Goal: Task Accomplishment & Management: Manage account settings

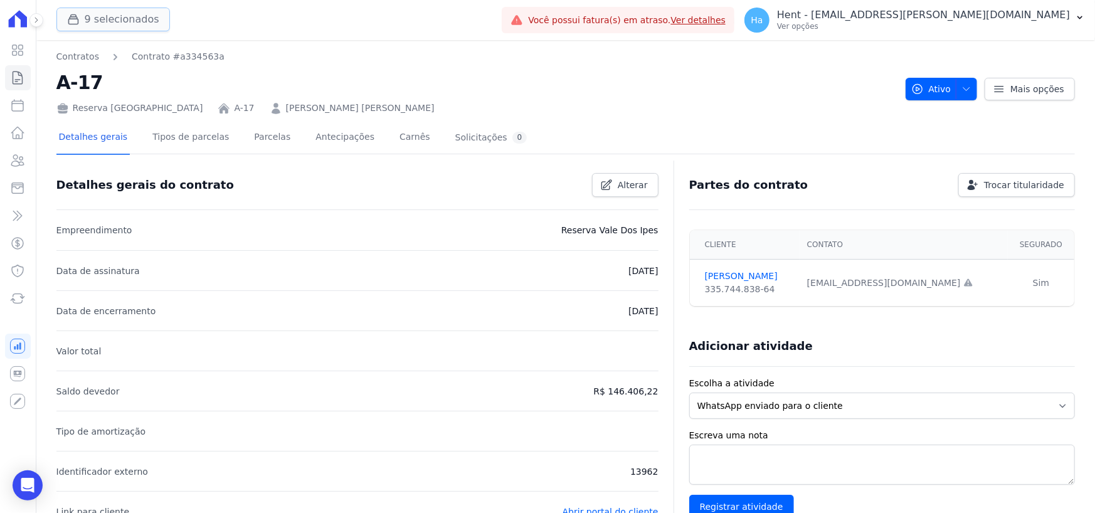
click at [117, 18] on button "9 selecionados" at bounding box center [112, 20] width 113 height 24
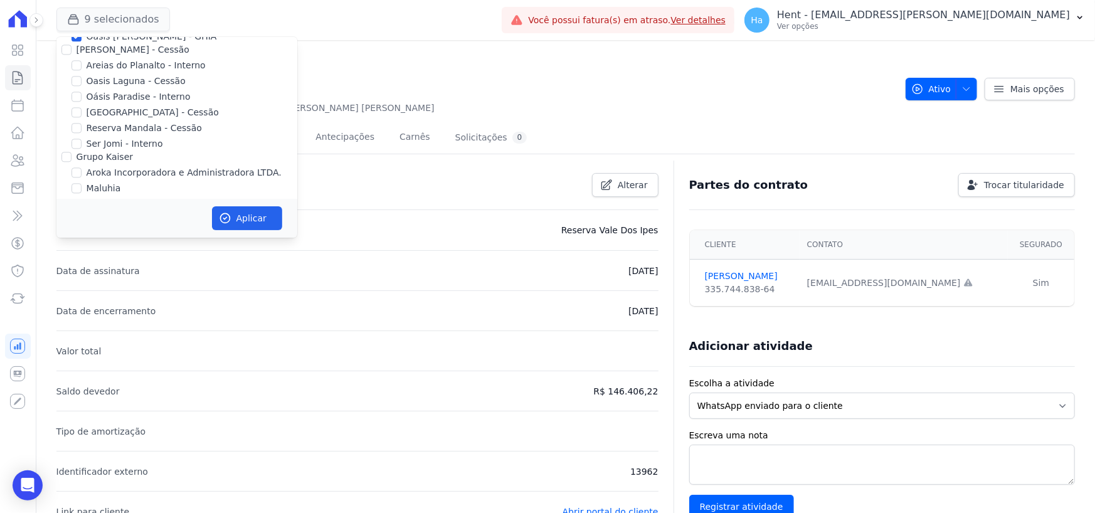
scroll to position [5168, 0]
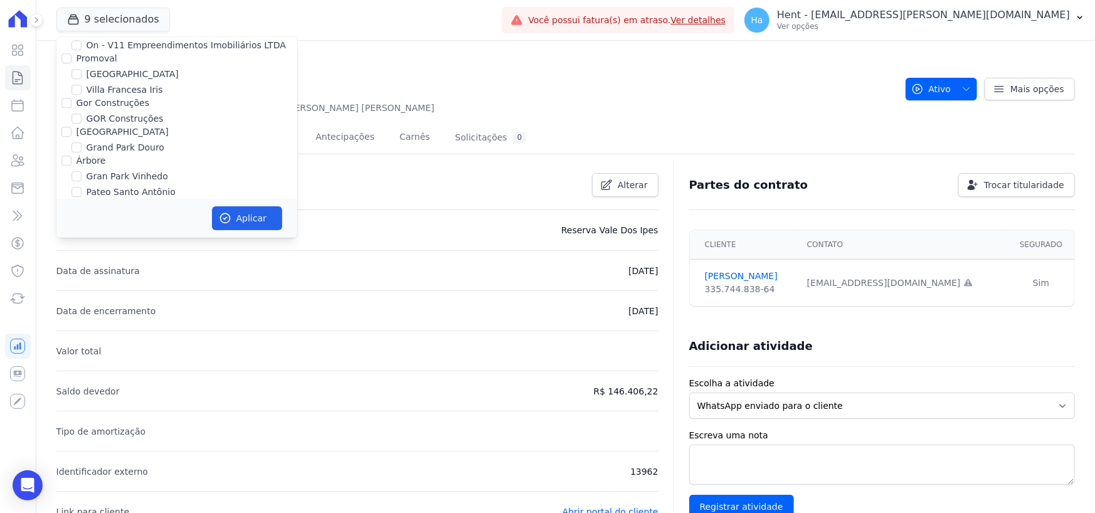
click at [68, 245] on input "Grupo Rei" at bounding box center [66, 250] width 10 height 10
checkbox input "true"
click at [256, 219] on button "Aplicar" at bounding box center [247, 218] width 70 height 24
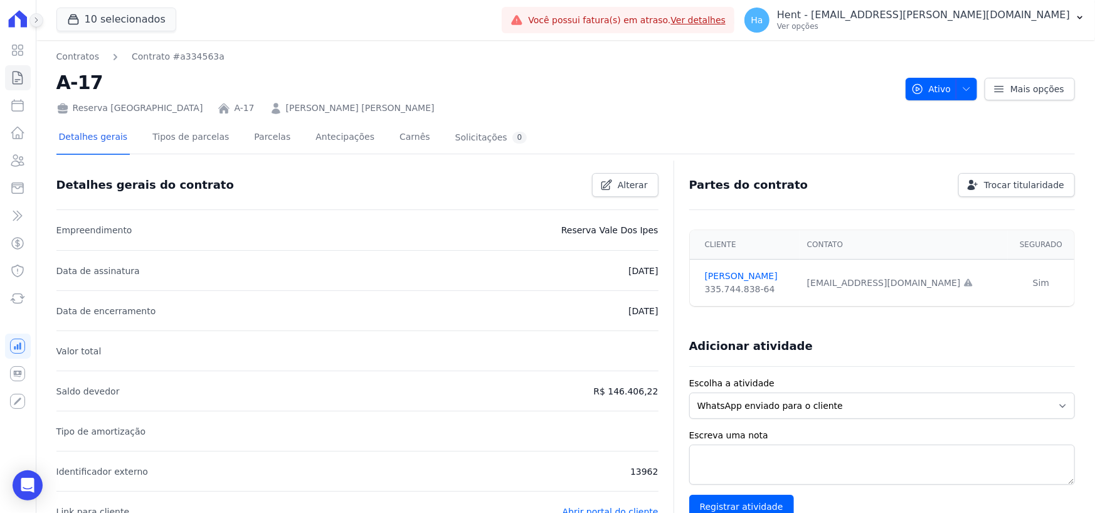
click at [41, 18] on button at bounding box center [36, 20] width 14 height 14
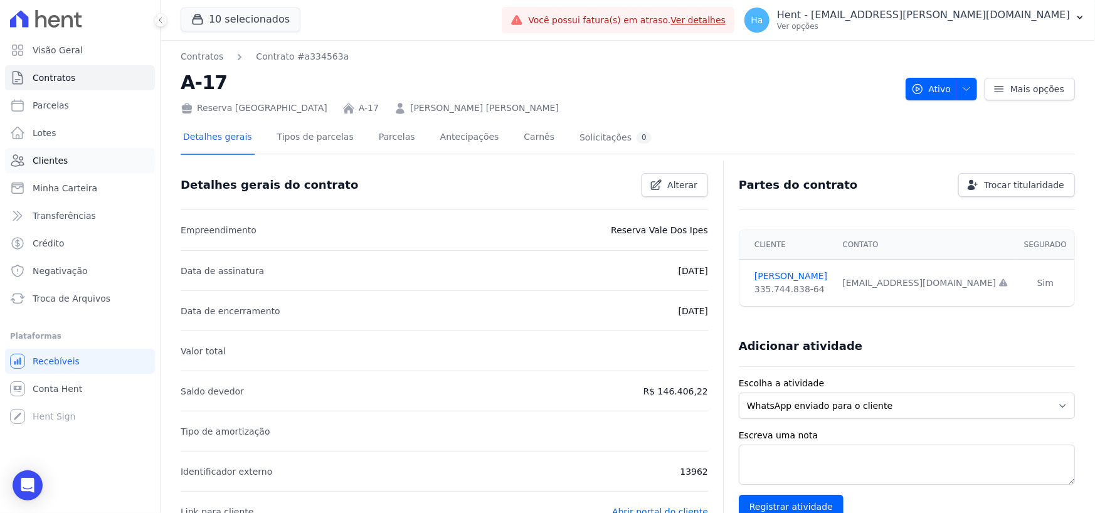
click at [33, 159] on span "Clientes" at bounding box center [50, 160] width 35 height 13
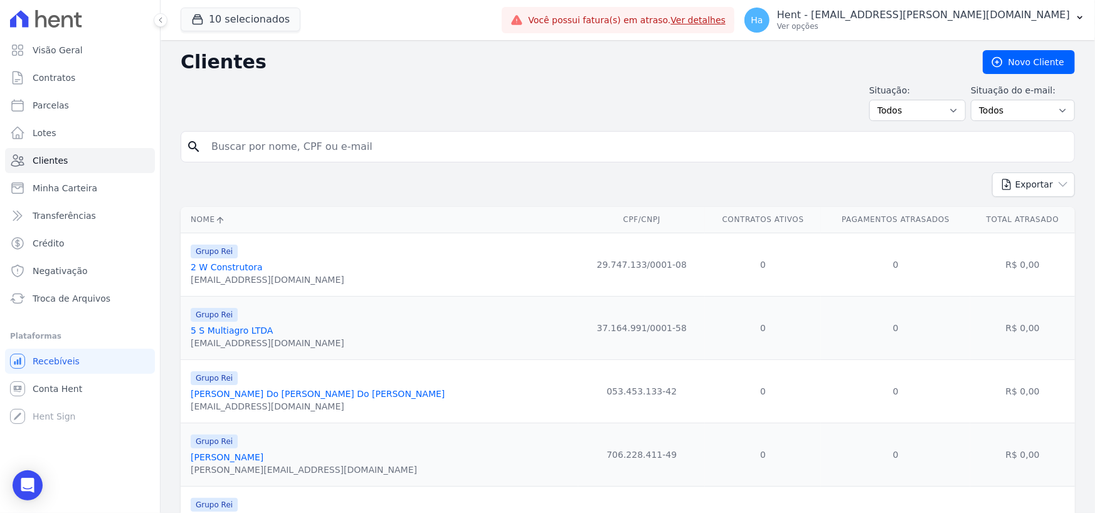
click at [246, 145] on input "search" at bounding box center [636, 146] width 865 height 25
paste input "[PERSON_NAME]"
type input "[PERSON_NAME]"
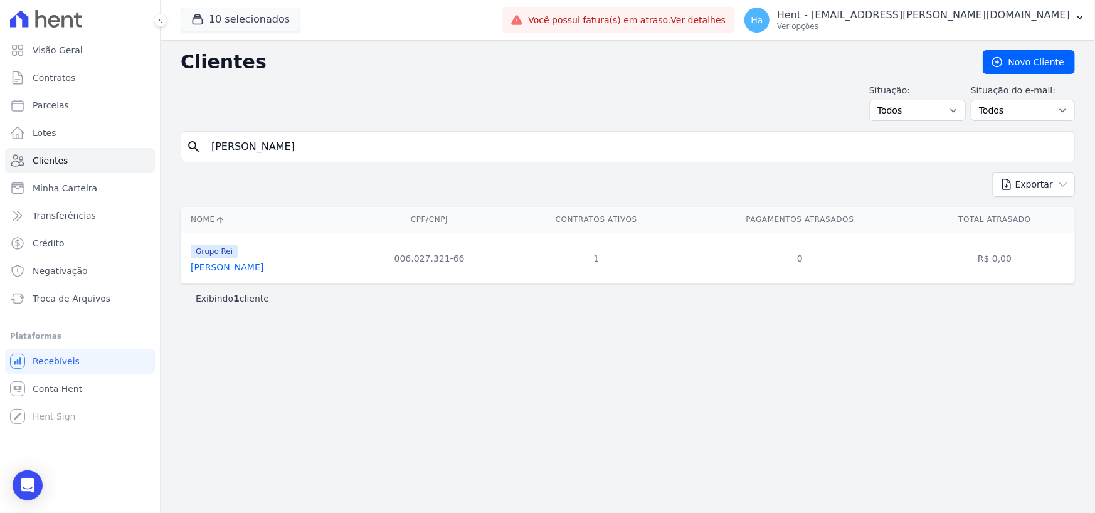
click at [236, 269] on link "[PERSON_NAME]" at bounding box center [227, 267] width 73 height 10
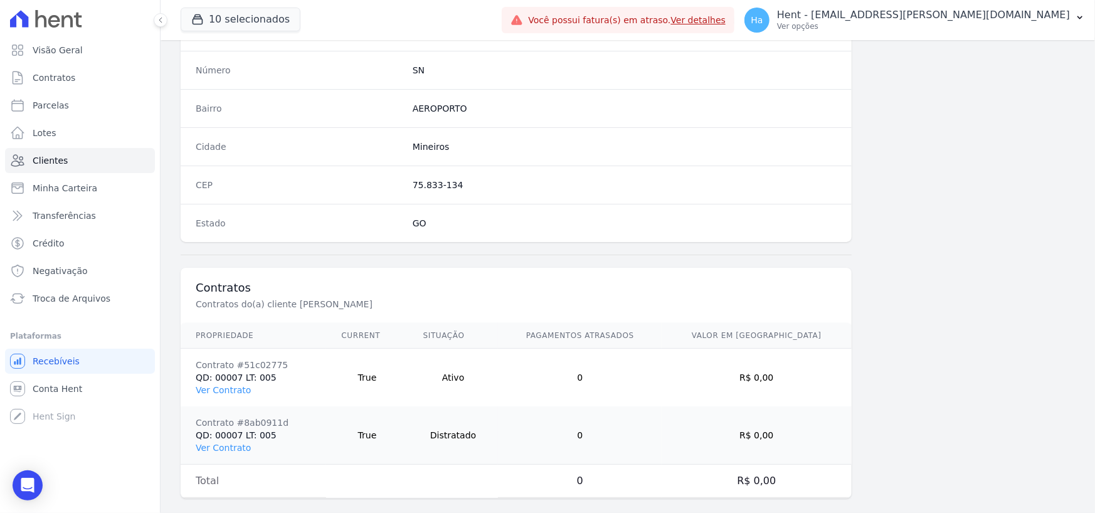
scroll to position [715, 0]
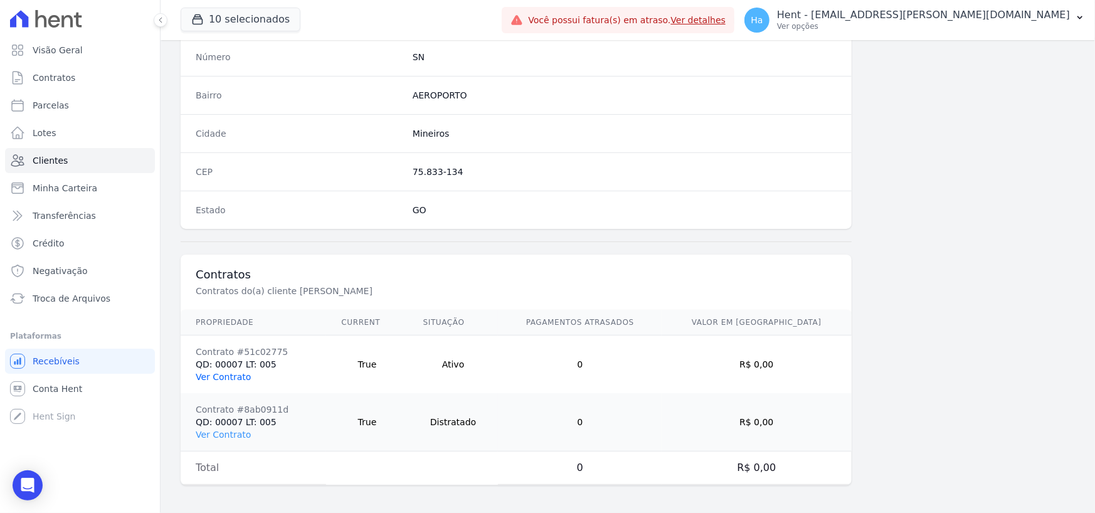
click at [227, 376] on link "Ver Contrato" at bounding box center [223, 377] width 55 height 10
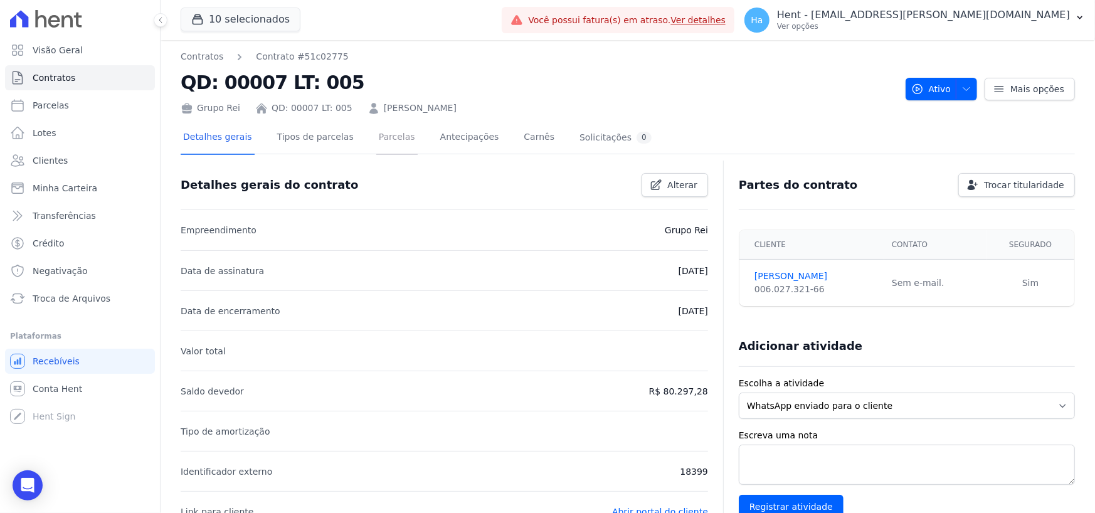
click at [378, 138] on link "Parcelas" at bounding box center [396, 138] width 41 height 33
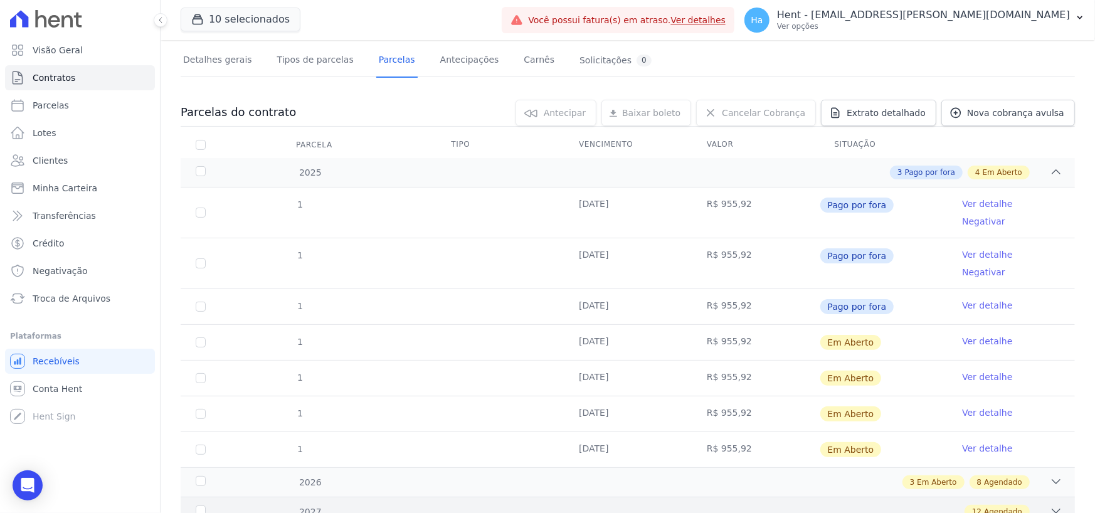
scroll to position [251, 0]
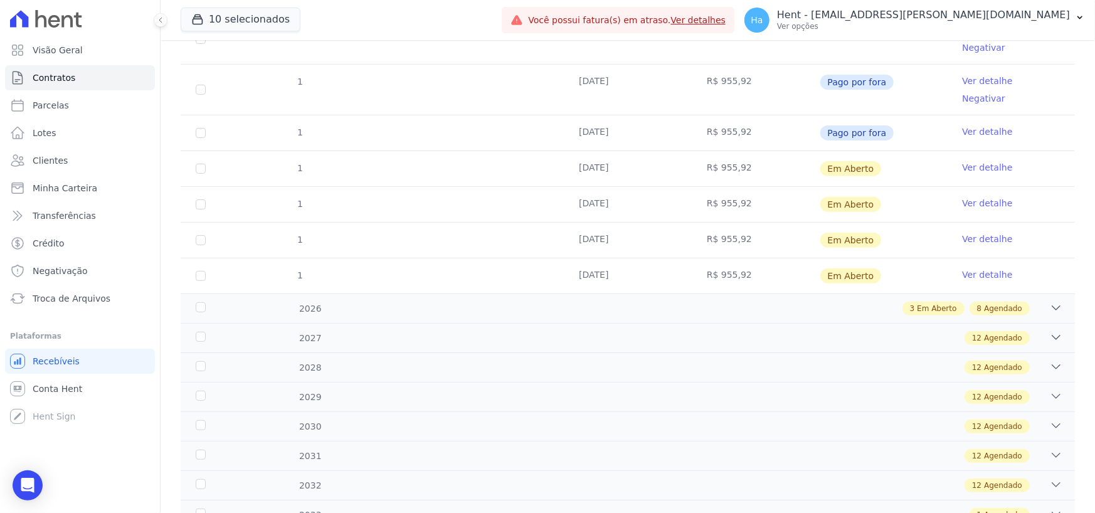
click at [973, 125] on link "Ver detalhe" at bounding box center [987, 131] width 50 height 13
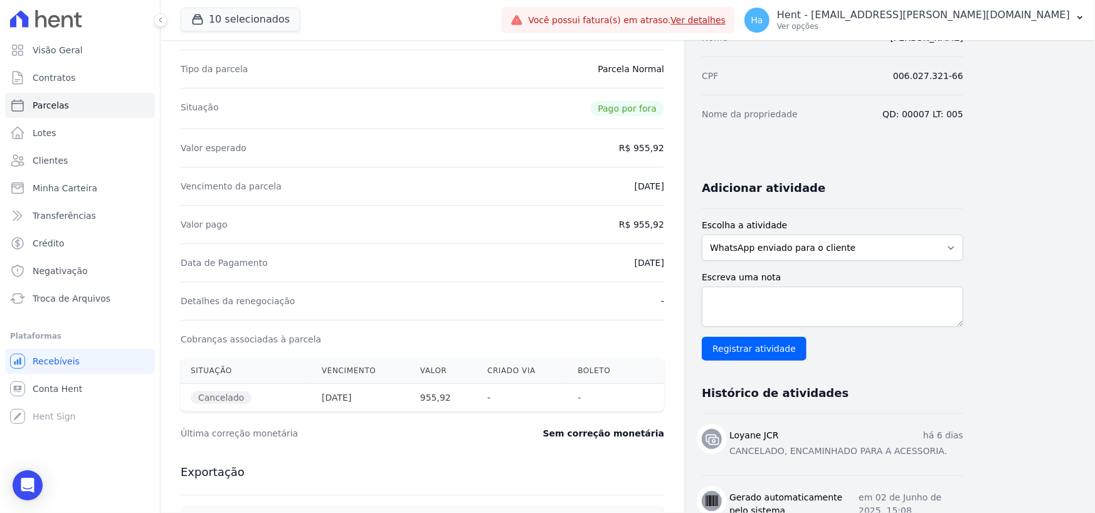
scroll to position [251, 0]
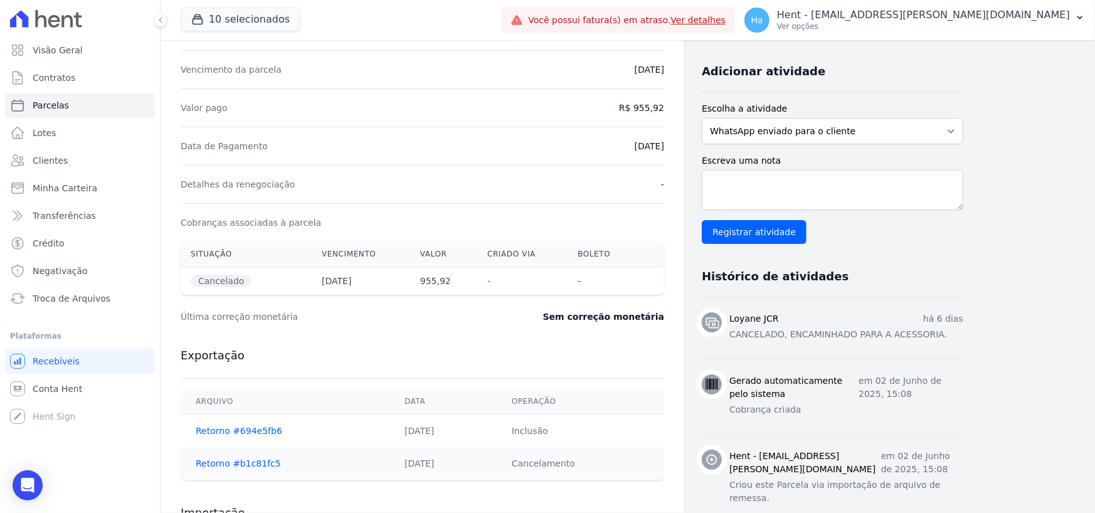
click at [850, 335] on p "CANCELADO, ENCAMINHADO PARA A ACESSORIA." at bounding box center [846, 334] width 234 height 13
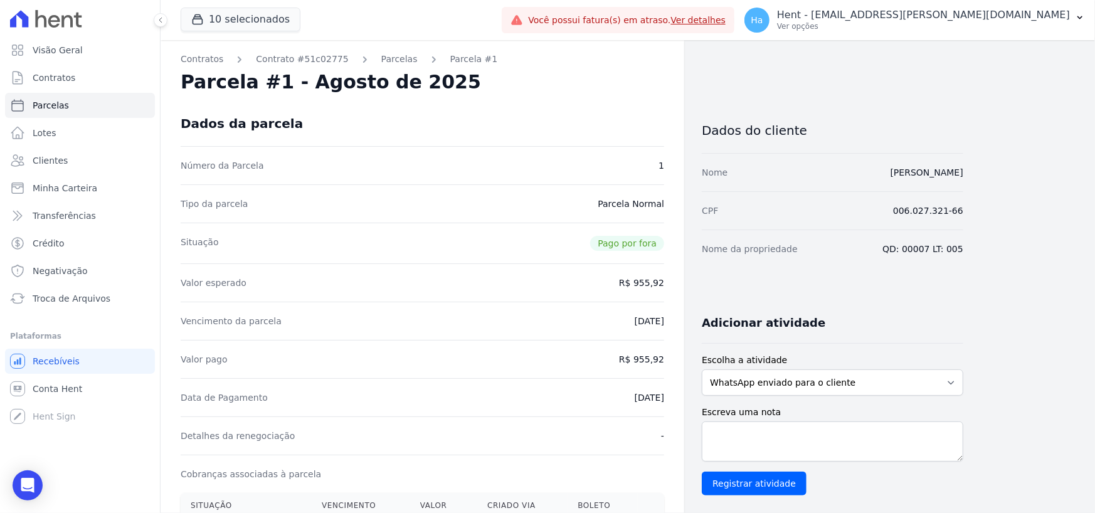
scroll to position [0, 0]
drag, startPoint x: 258, startPoint y: 19, endPoint x: 260, endPoint y: 28, distance: 9.5
click at [258, 19] on button "10 selecionados" at bounding box center [241, 20] width 120 height 24
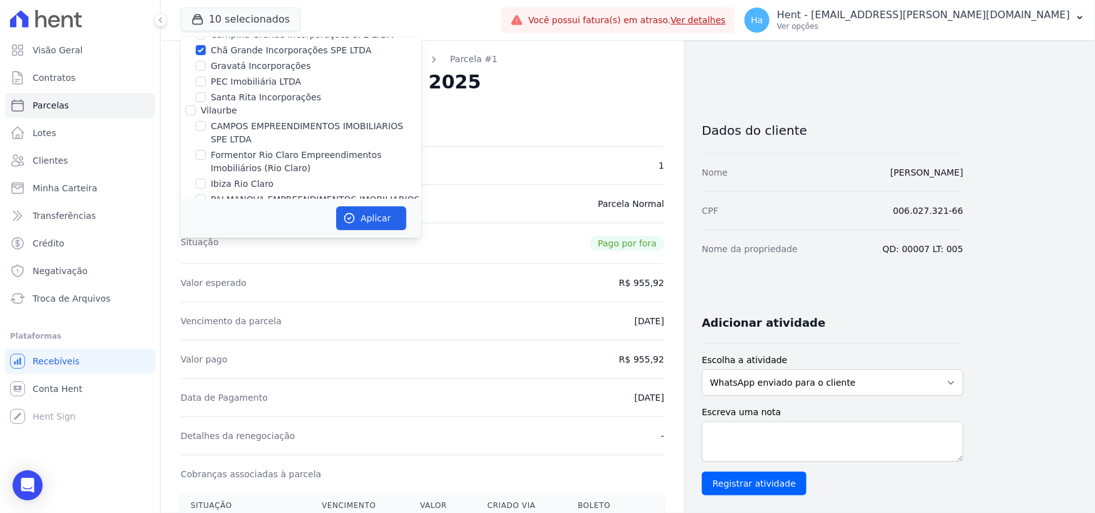
scroll to position [2623, 0]
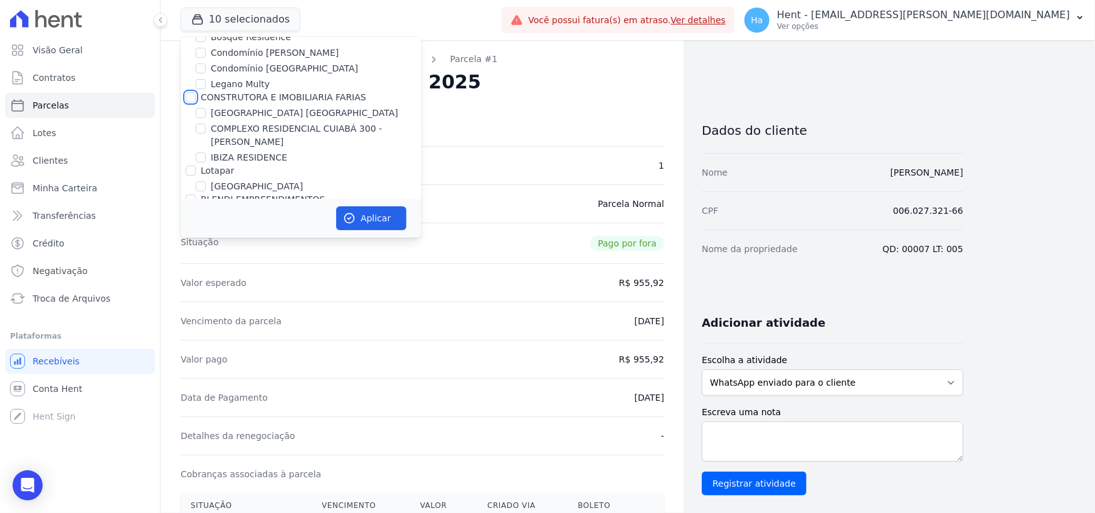
click at [190, 92] on input "CONSTRUTORA E IMOBILIARIA FARIAS" at bounding box center [191, 97] width 10 height 10
checkbox input "true"
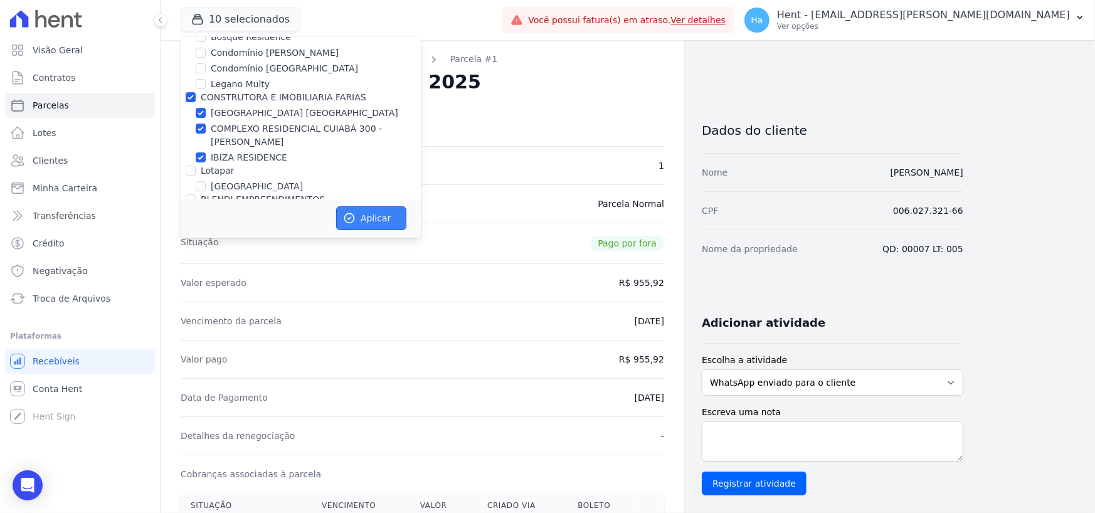
click at [390, 221] on button "Aplicar" at bounding box center [371, 218] width 70 height 24
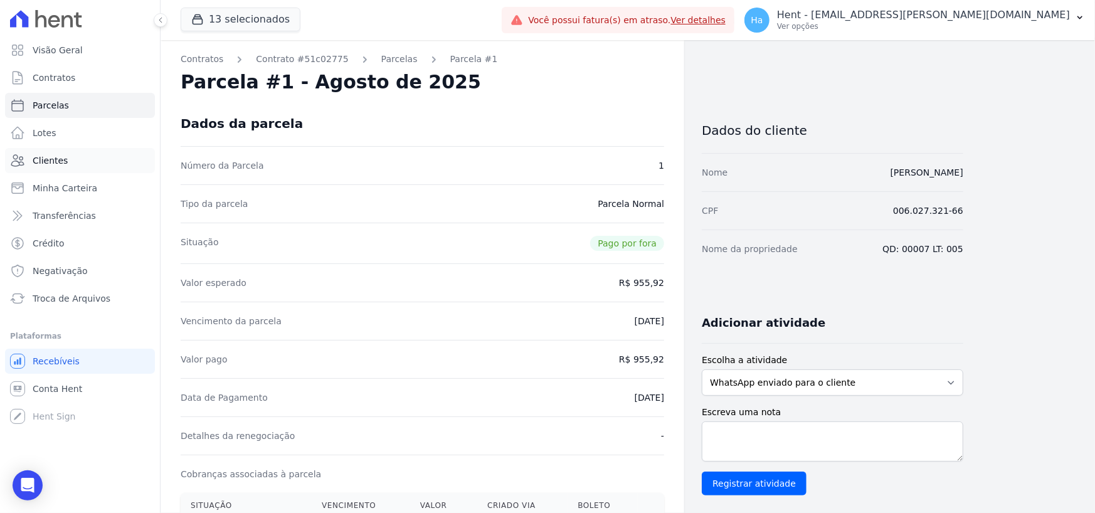
click at [52, 155] on span "Clientes" at bounding box center [50, 160] width 35 height 13
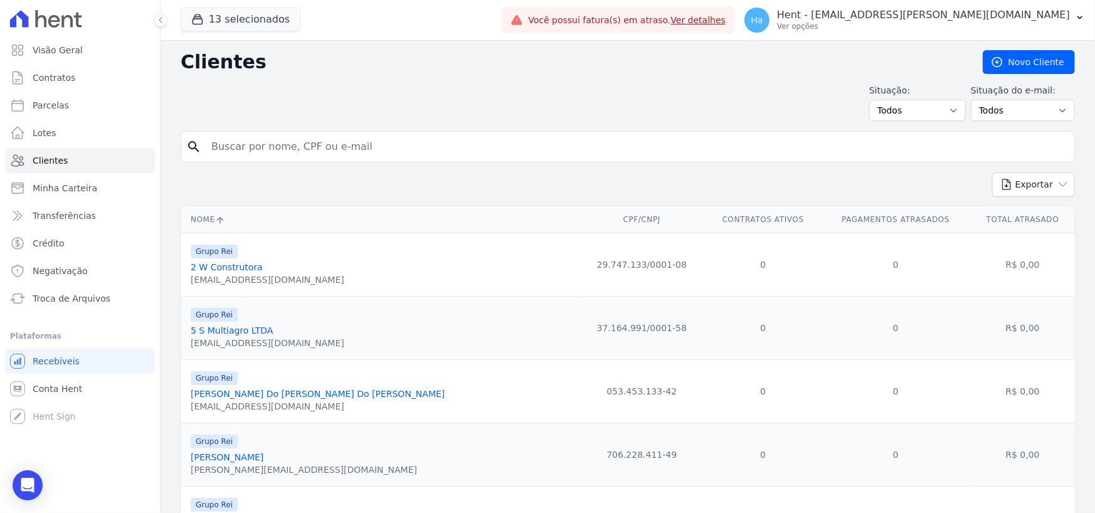
click at [359, 139] on input "search" at bounding box center [636, 146] width 865 height 25
paste input "[PERSON_NAME]"
type input "[PERSON_NAME]"
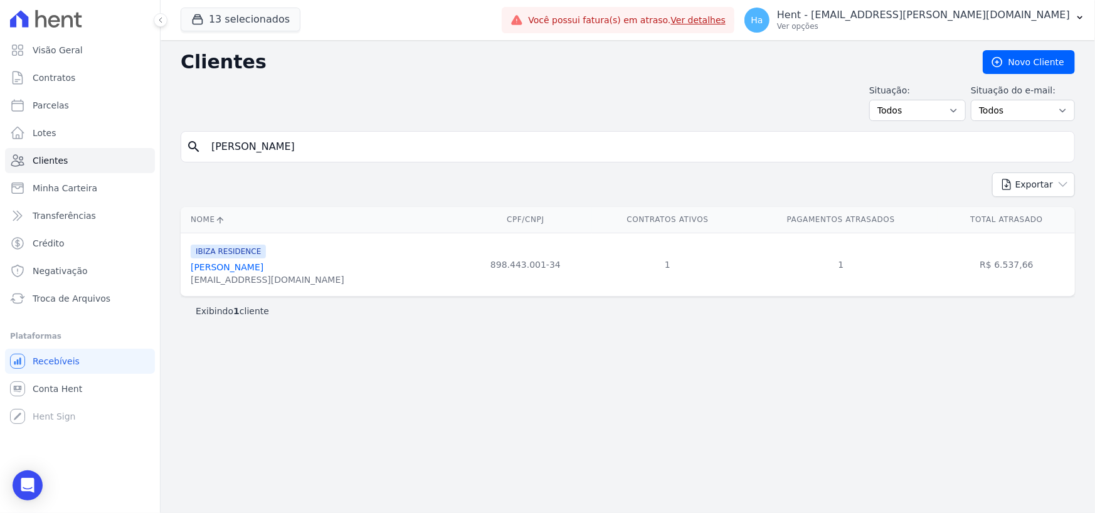
click at [263, 264] on link "[PERSON_NAME]" at bounding box center [227, 267] width 73 height 10
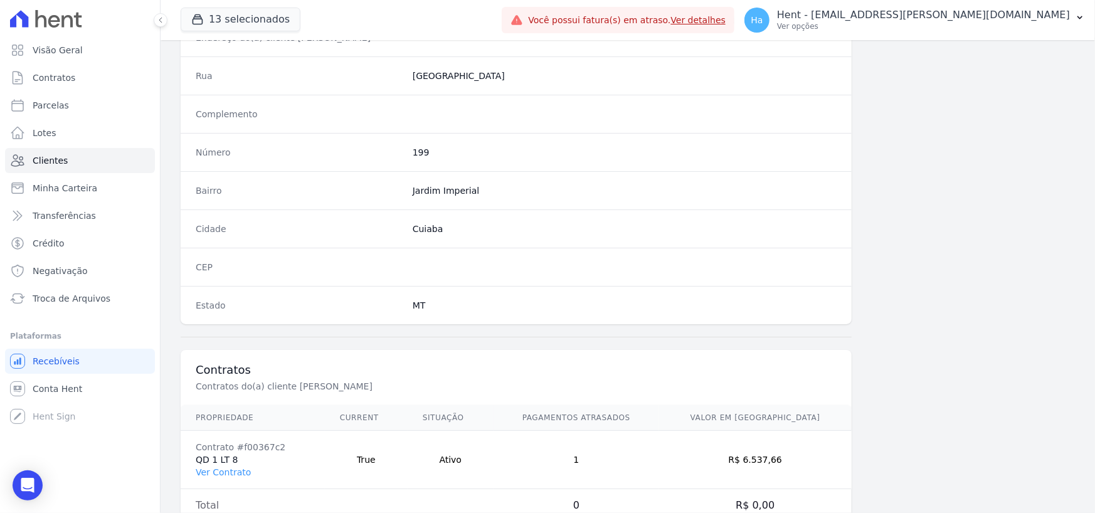
scroll to position [658, 0]
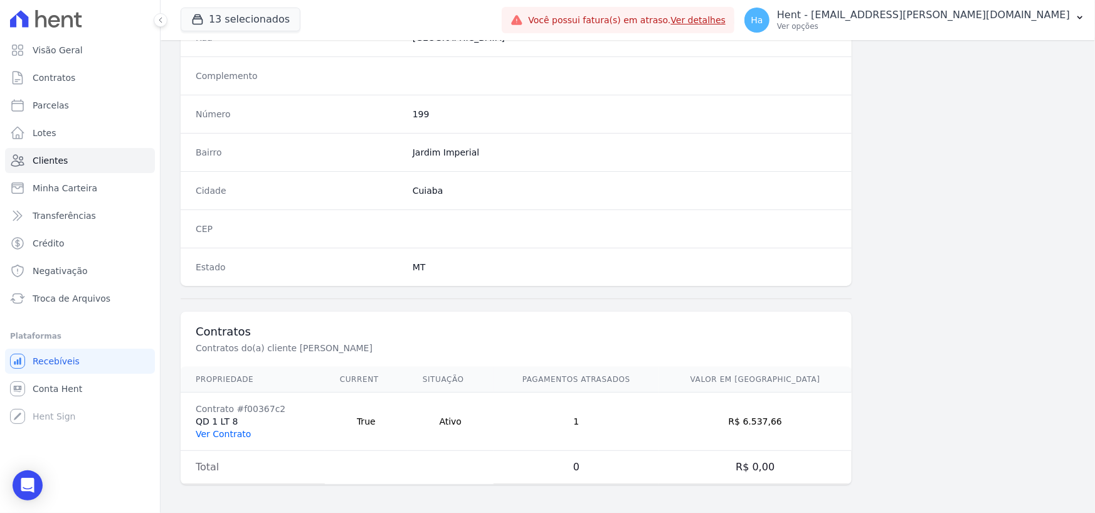
click at [223, 429] on link "Ver Contrato" at bounding box center [223, 434] width 55 height 10
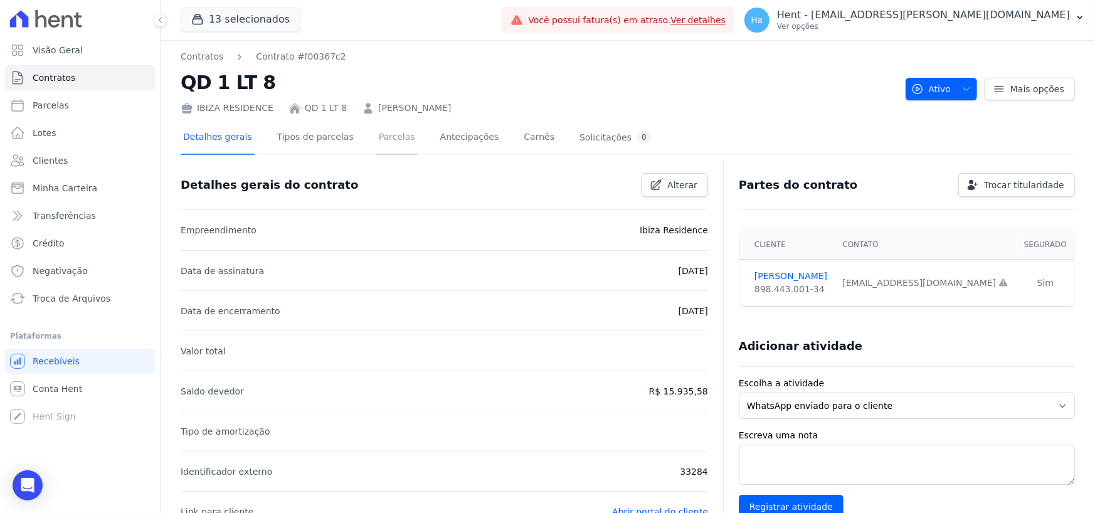
click at [382, 149] on link "Parcelas" at bounding box center [396, 138] width 41 height 33
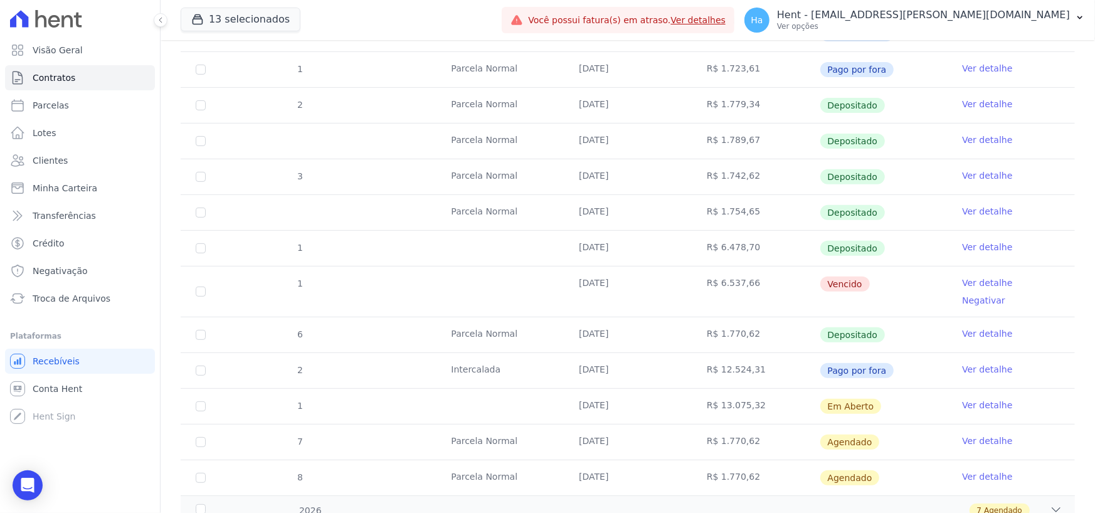
scroll to position [251, 0]
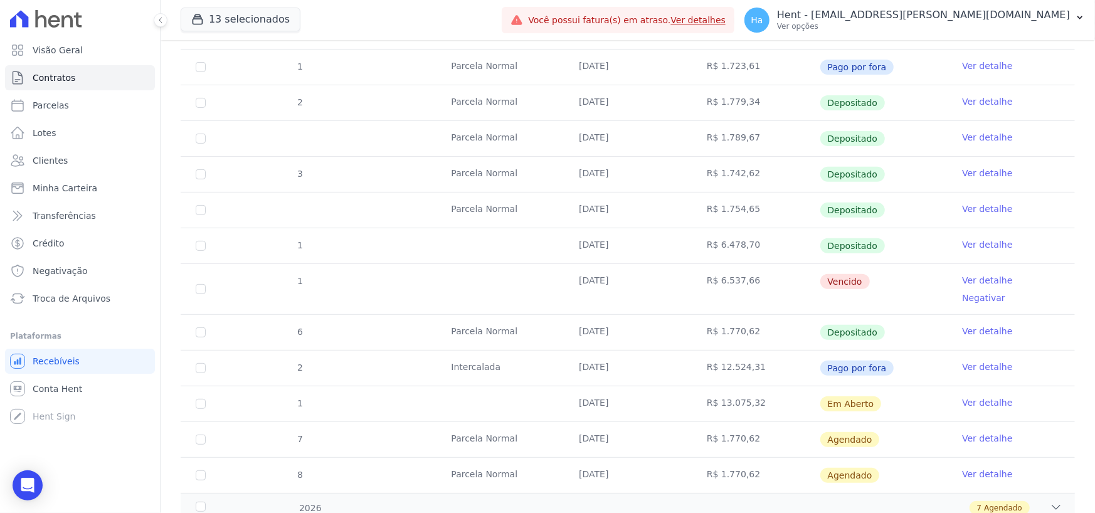
click at [966, 325] on link "Ver detalhe" at bounding box center [987, 331] width 50 height 13
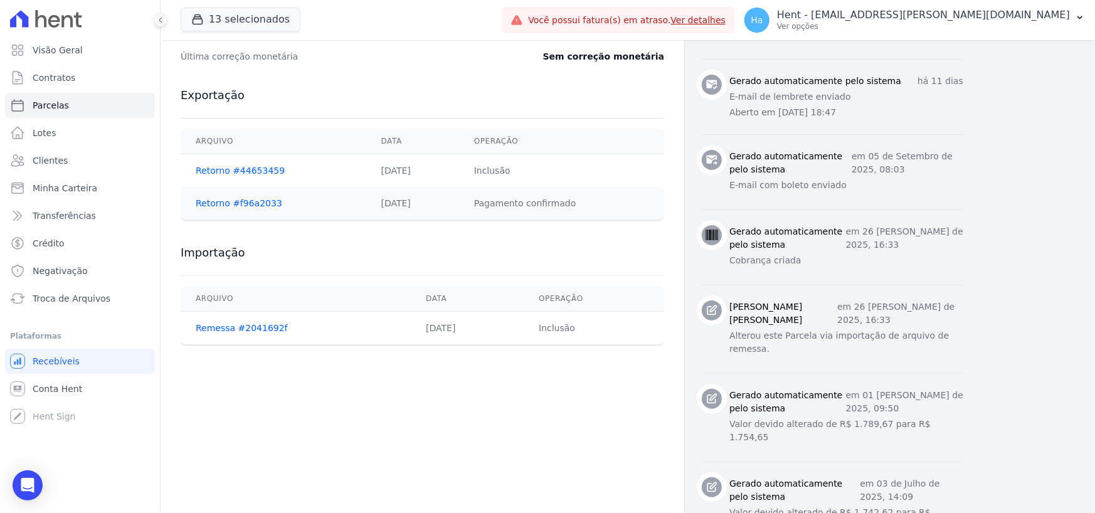
scroll to position [627, 0]
click at [257, 206] on link "Retorno #f96a2033" at bounding box center [239, 203] width 87 height 10
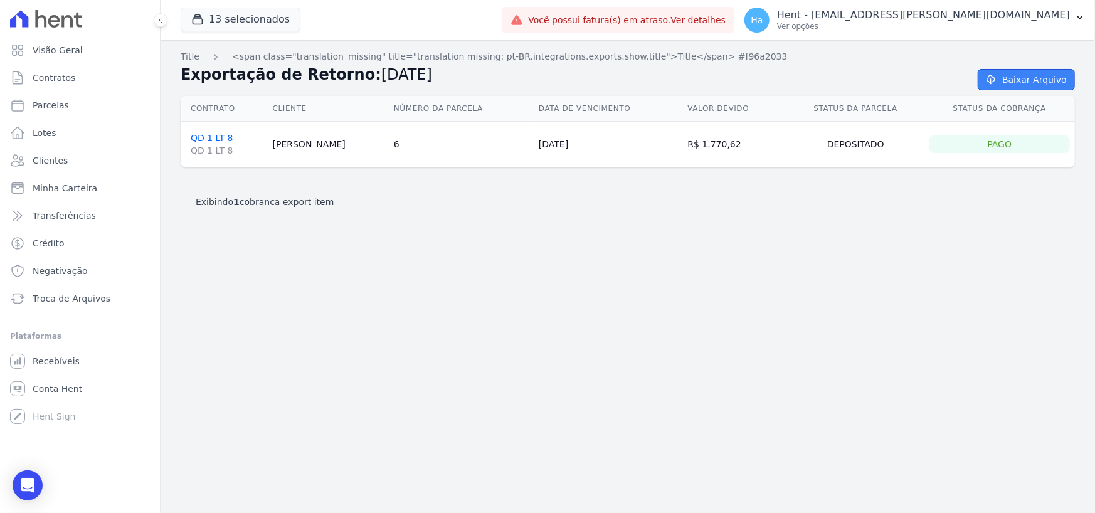
click at [1049, 75] on link "Baixar Arquivo" at bounding box center [1026, 79] width 97 height 21
click at [256, 19] on button "13 selecionados" at bounding box center [241, 20] width 120 height 24
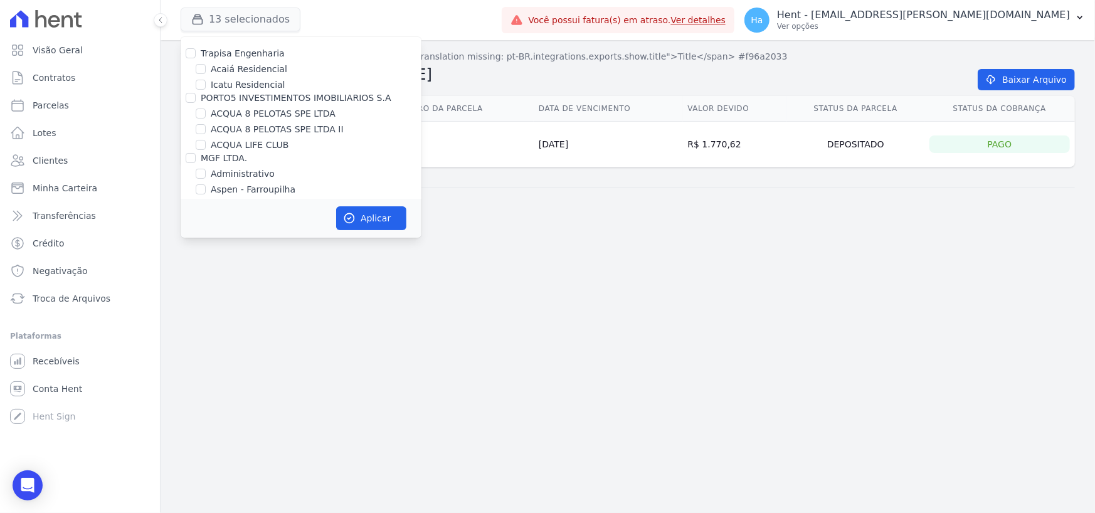
scroll to position [9102, 0]
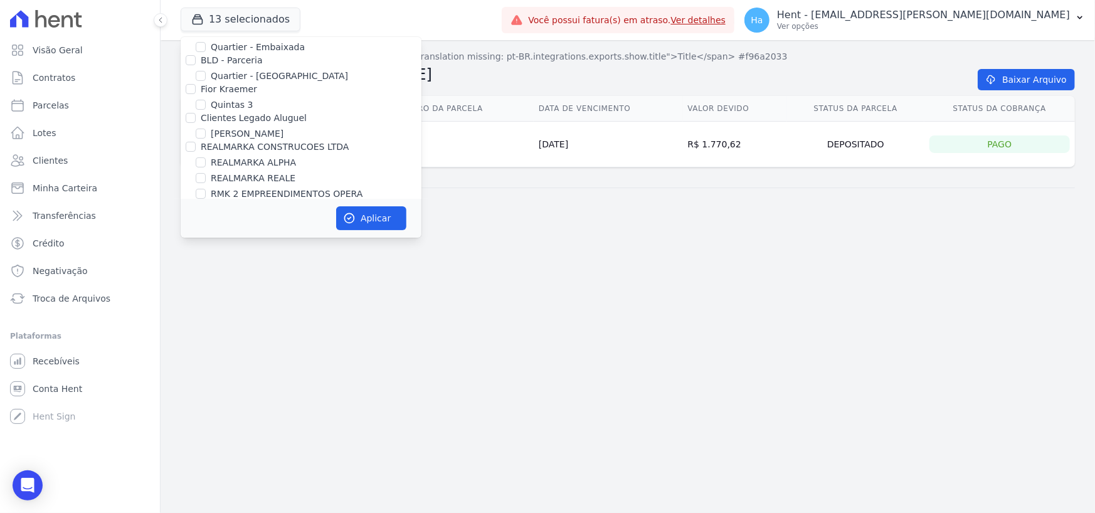
click at [189, 375] on input "Panizzi" at bounding box center [191, 380] width 10 height 10
checkbox input "true"
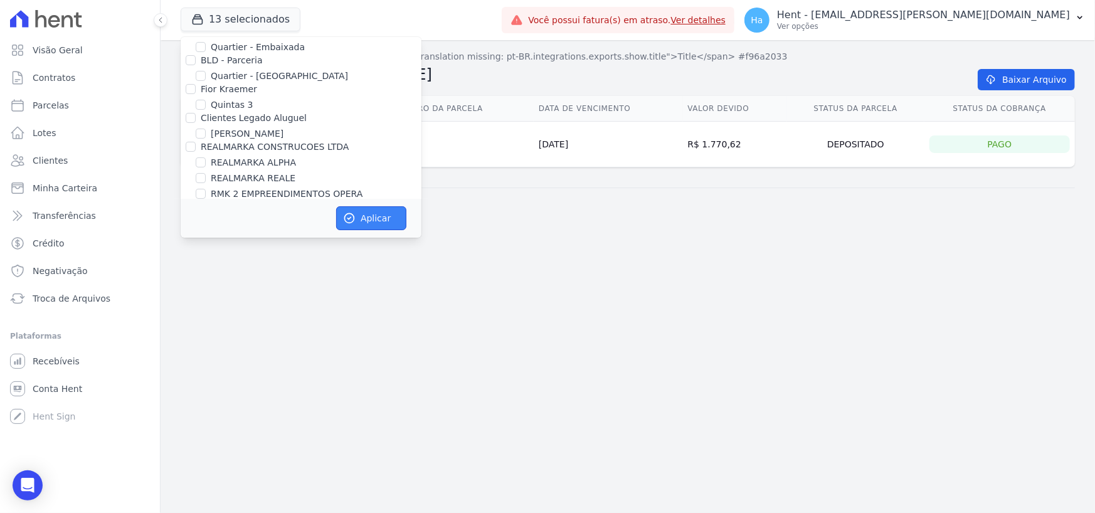
click at [349, 214] on icon "button" at bounding box center [349, 218] width 9 height 9
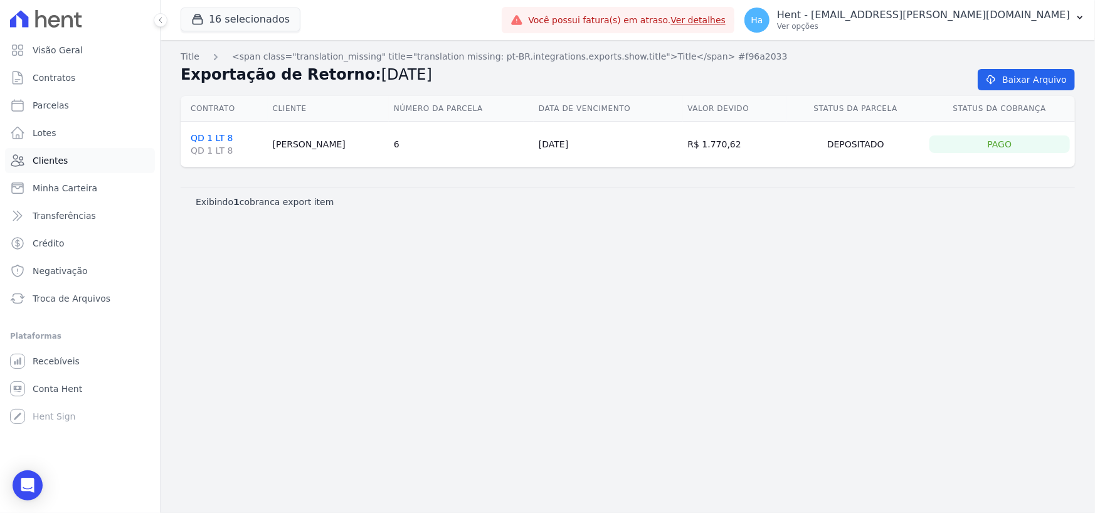
click at [46, 163] on span "Clientes" at bounding box center [50, 160] width 35 height 13
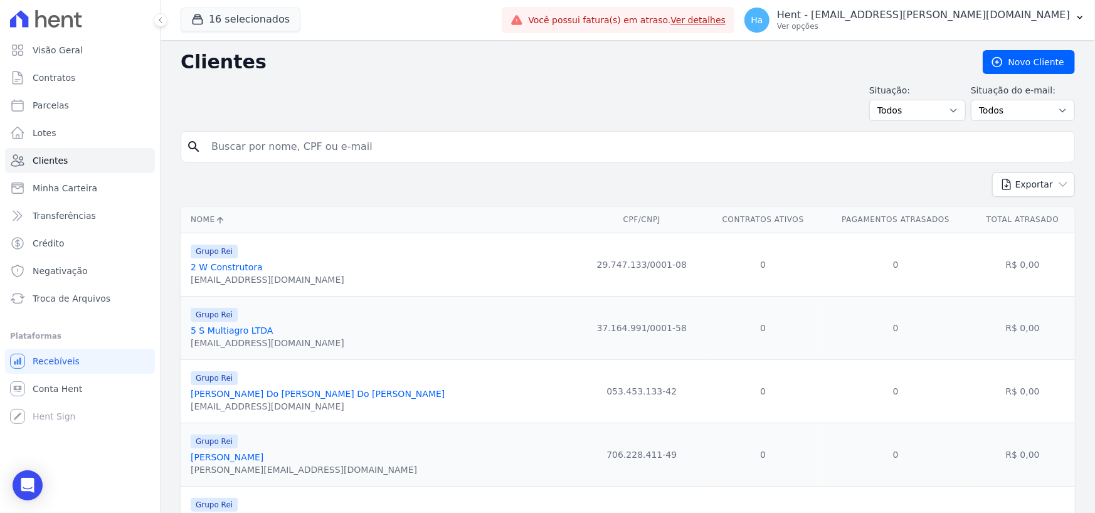
click at [377, 150] on input "search" at bounding box center [636, 146] width 865 height 25
type input "[PERSON_NAME]"
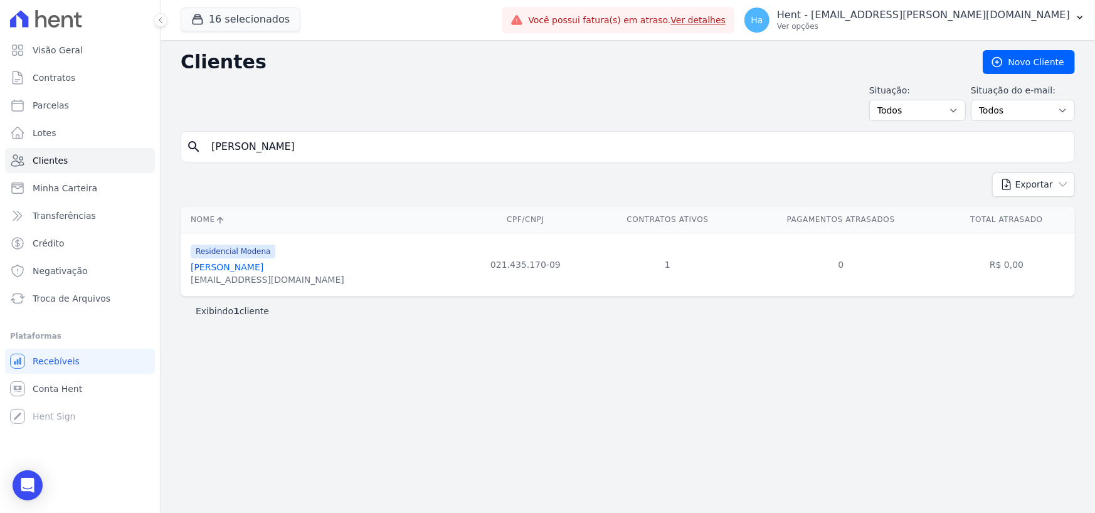
click at [246, 265] on link "[PERSON_NAME]" at bounding box center [227, 267] width 73 height 10
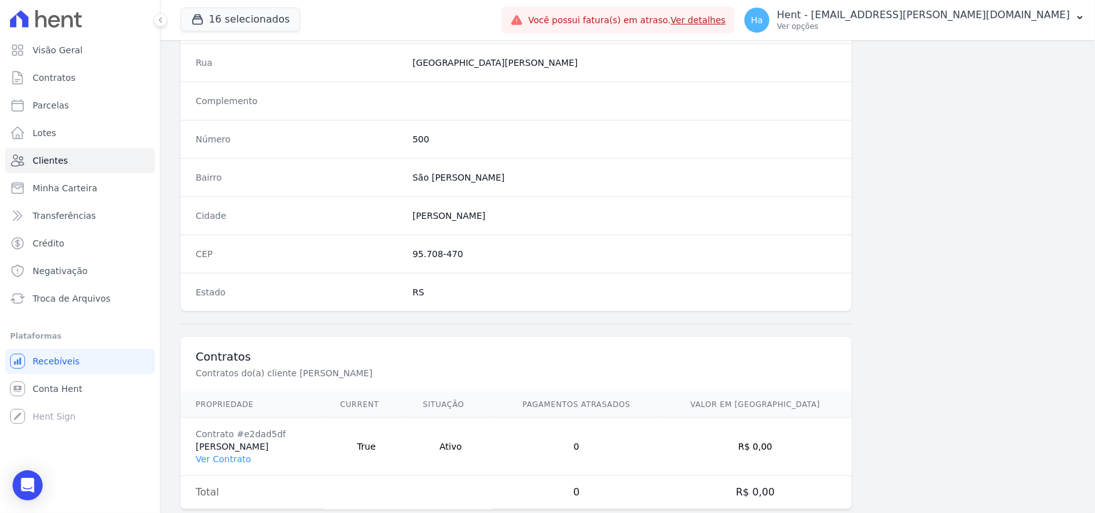
scroll to position [658, 0]
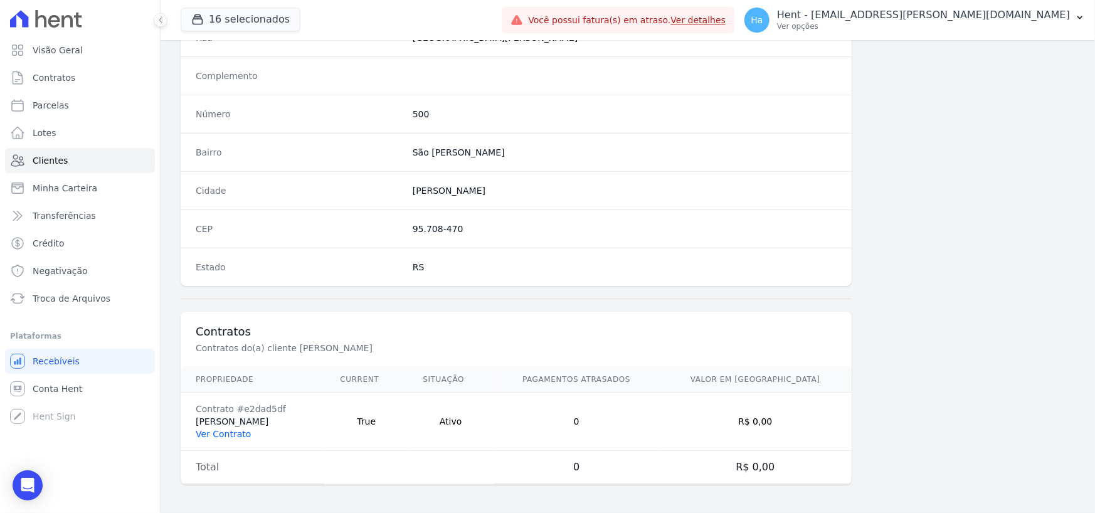
click at [227, 429] on link "Ver Contrato" at bounding box center [223, 434] width 55 height 10
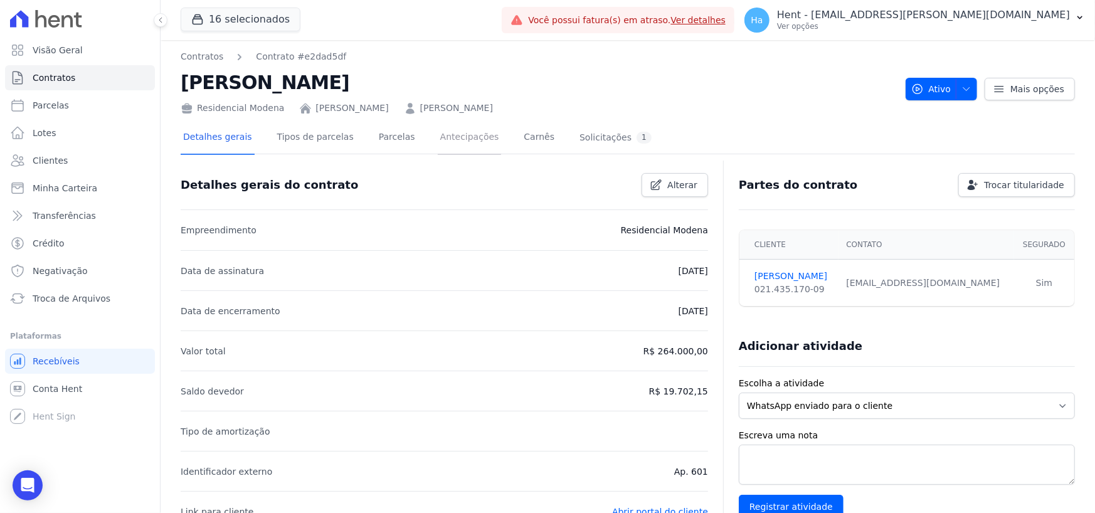
click at [451, 144] on link "Antecipações" at bounding box center [470, 138] width 64 height 33
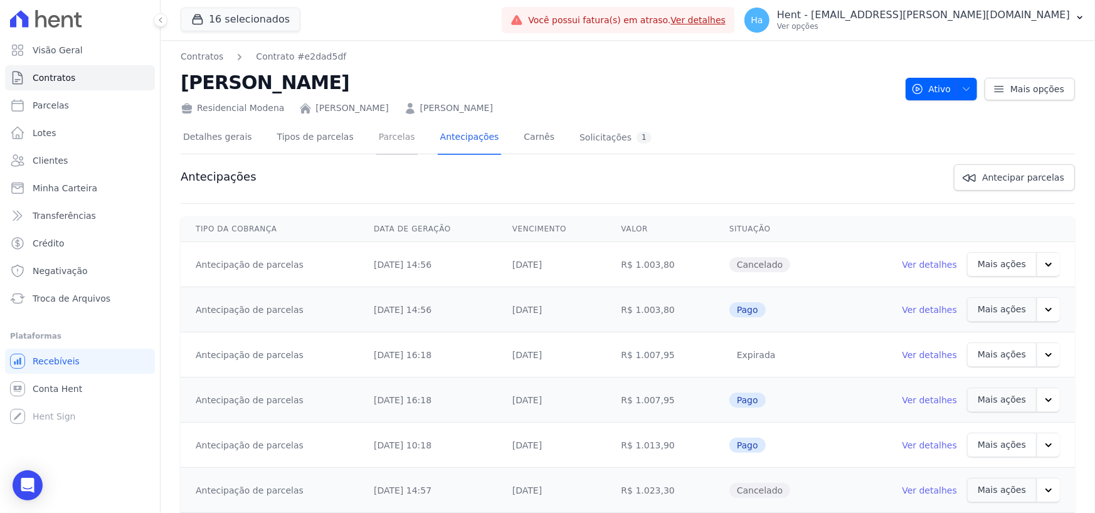
click at [376, 142] on link "Parcelas" at bounding box center [396, 138] width 41 height 33
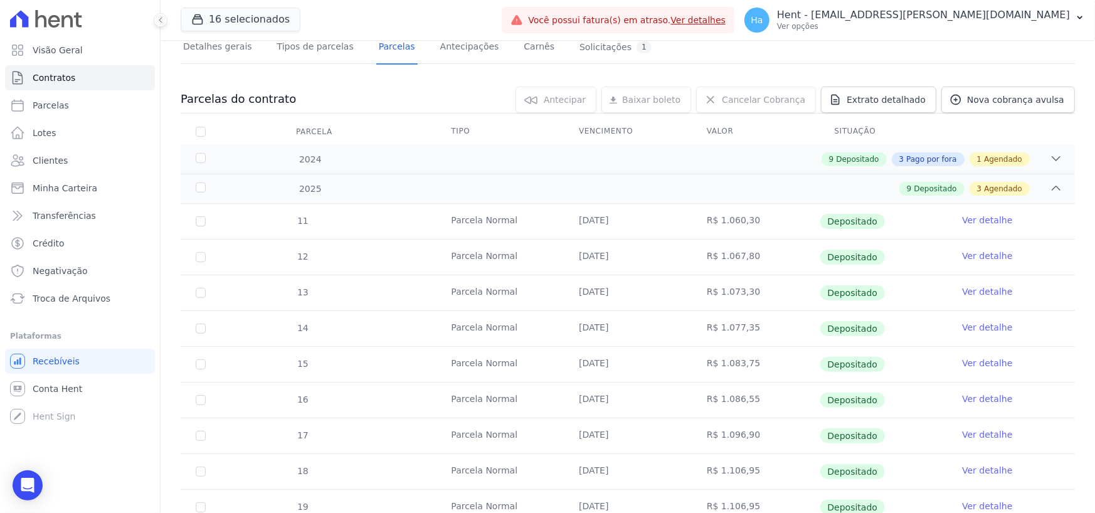
scroll to position [303, 0]
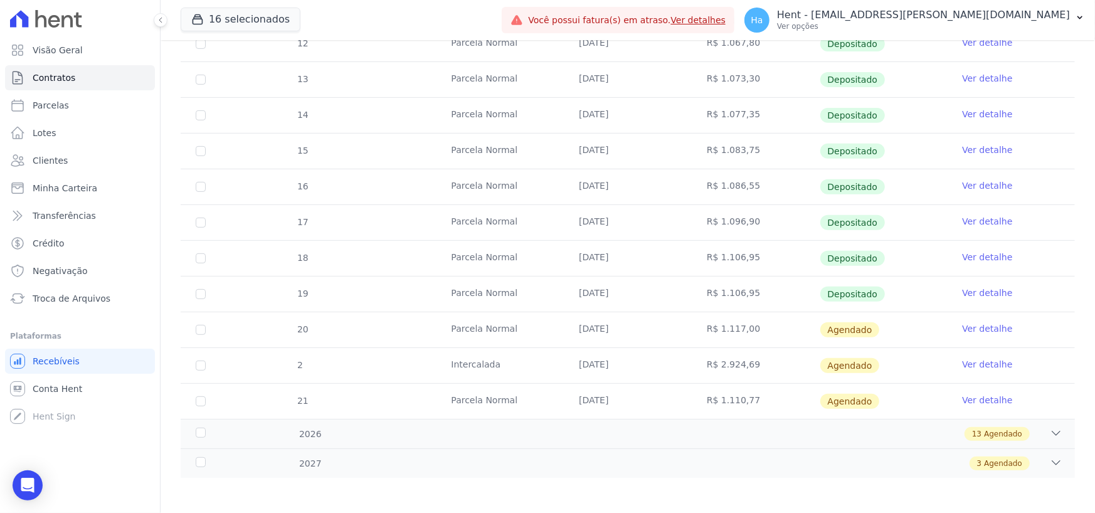
click at [974, 329] on link "Ver detalhe" at bounding box center [987, 328] width 50 height 13
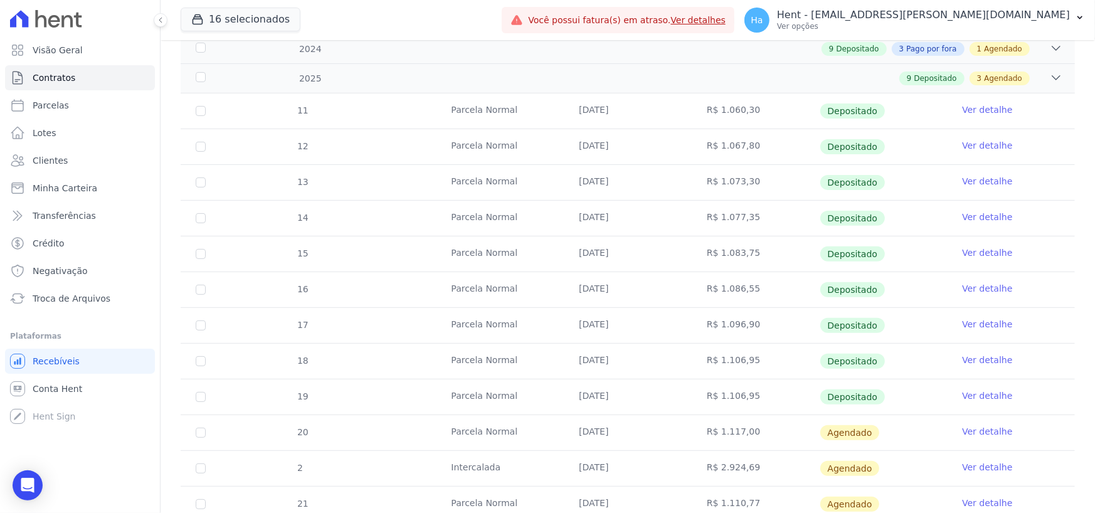
scroll to position [303, 0]
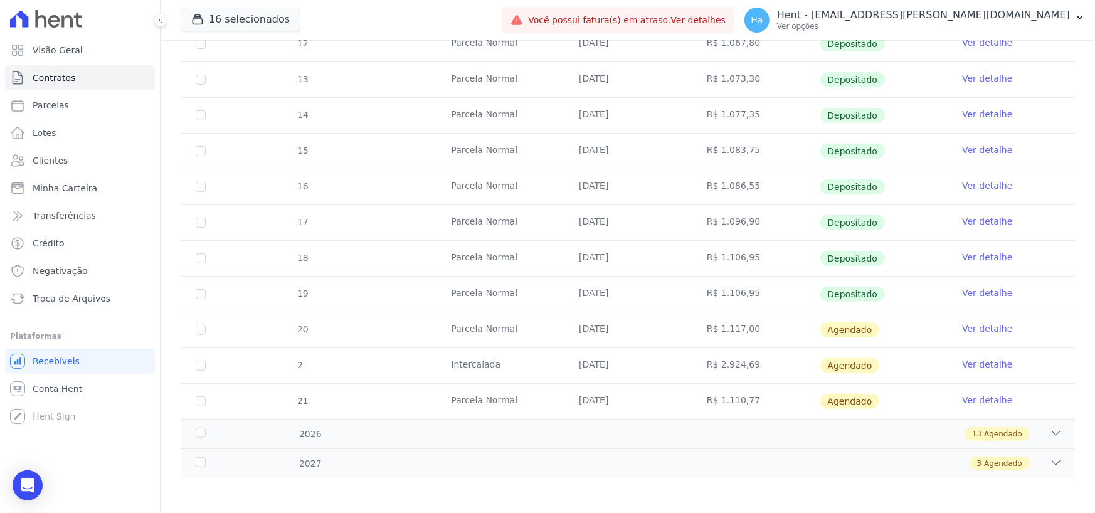
click at [984, 403] on link "Ver detalhe" at bounding box center [987, 400] width 50 height 13
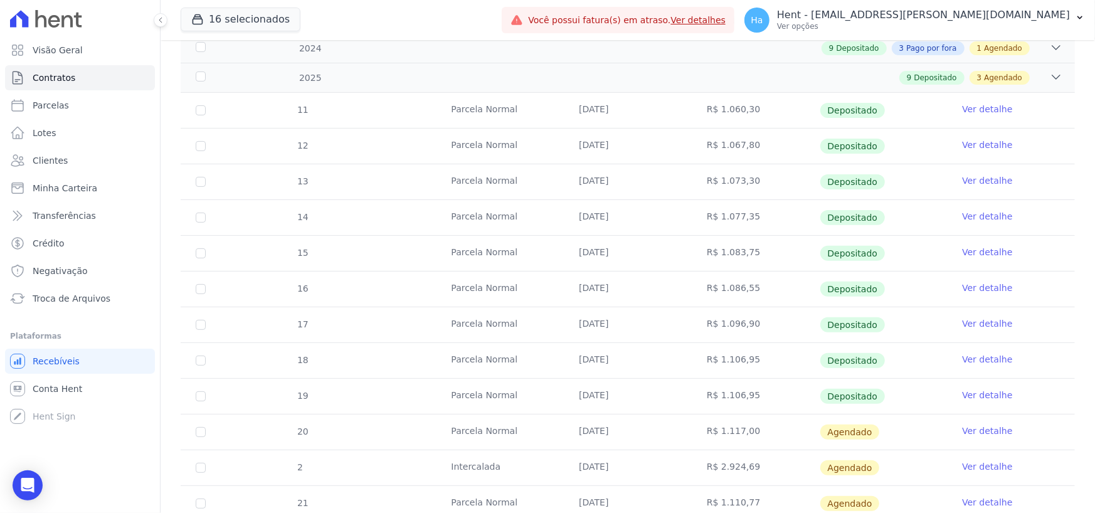
scroll to position [0, 0]
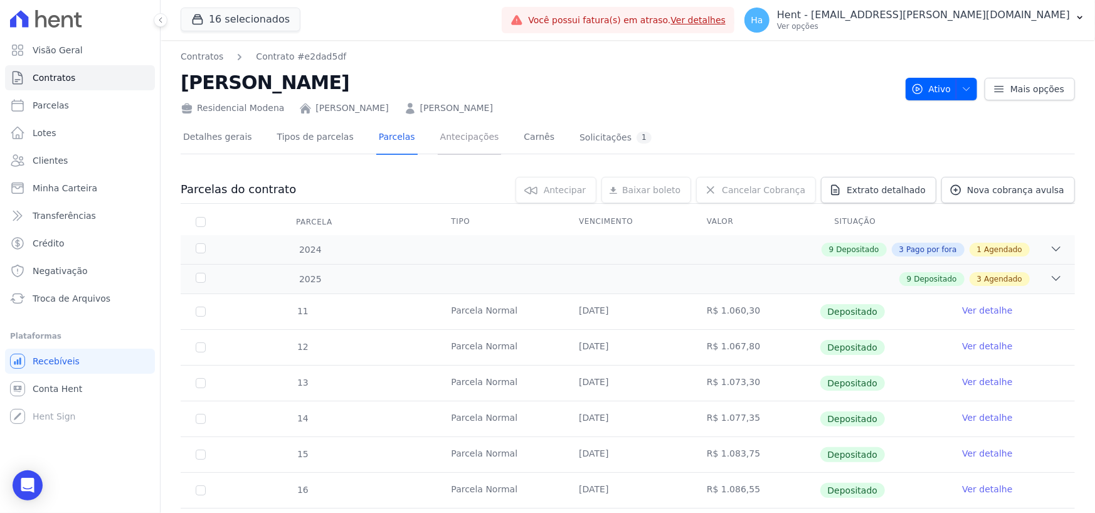
click at [461, 144] on link "Antecipações" at bounding box center [470, 138] width 64 height 33
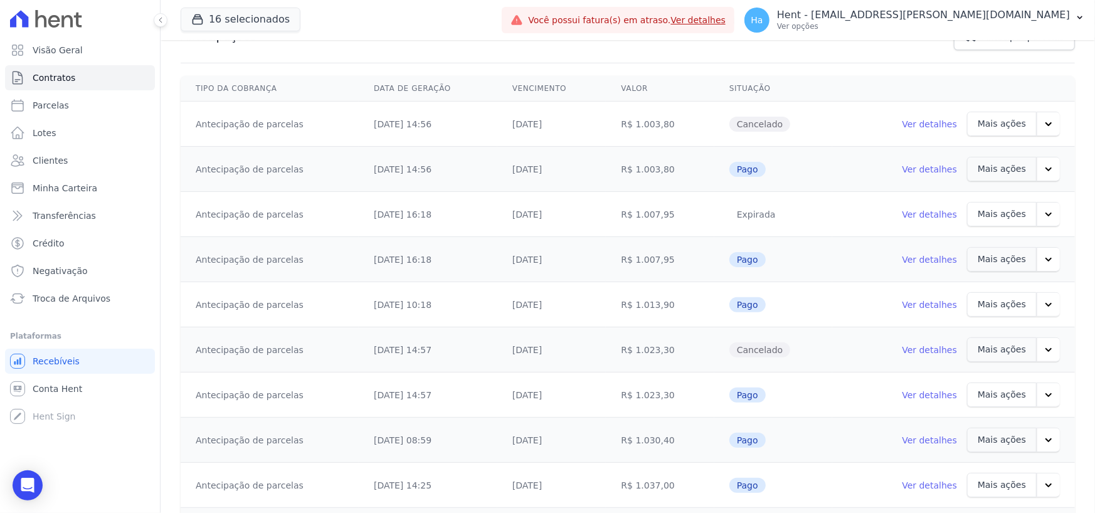
scroll to position [298, 0]
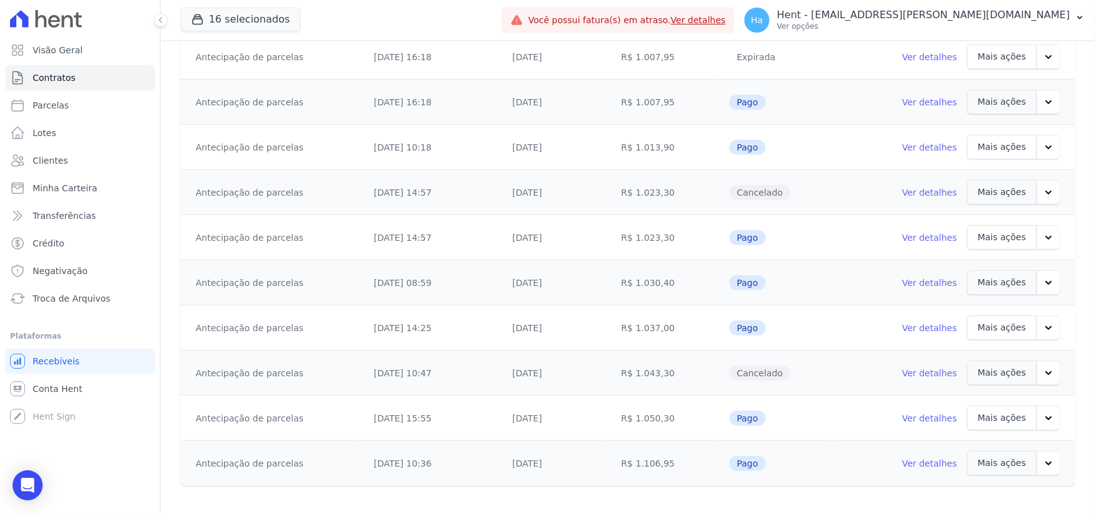
click at [919, 464] on link "Ver detalhes" at bounding box center [929, 463] width 55 height 13
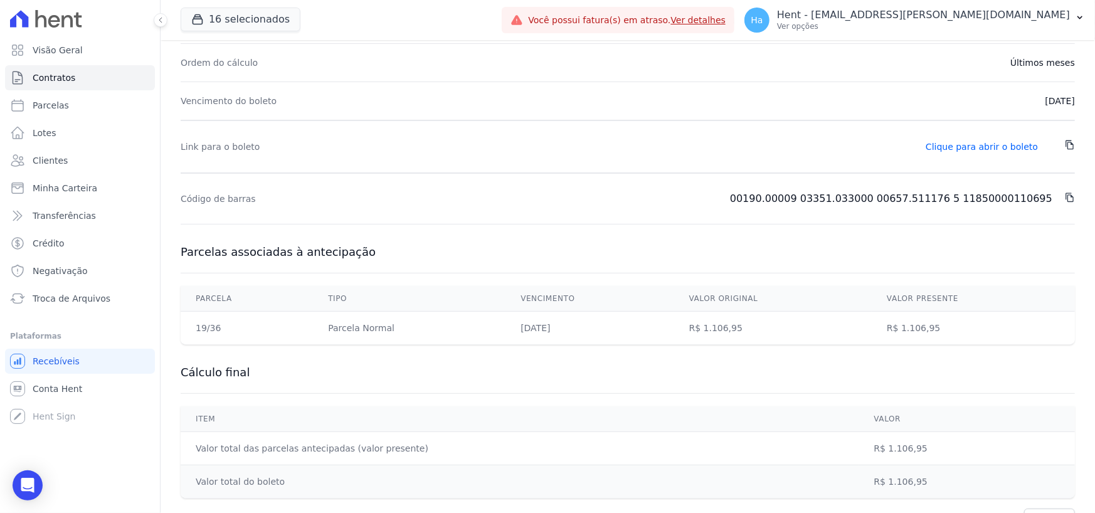
scroll to position [285, 0]
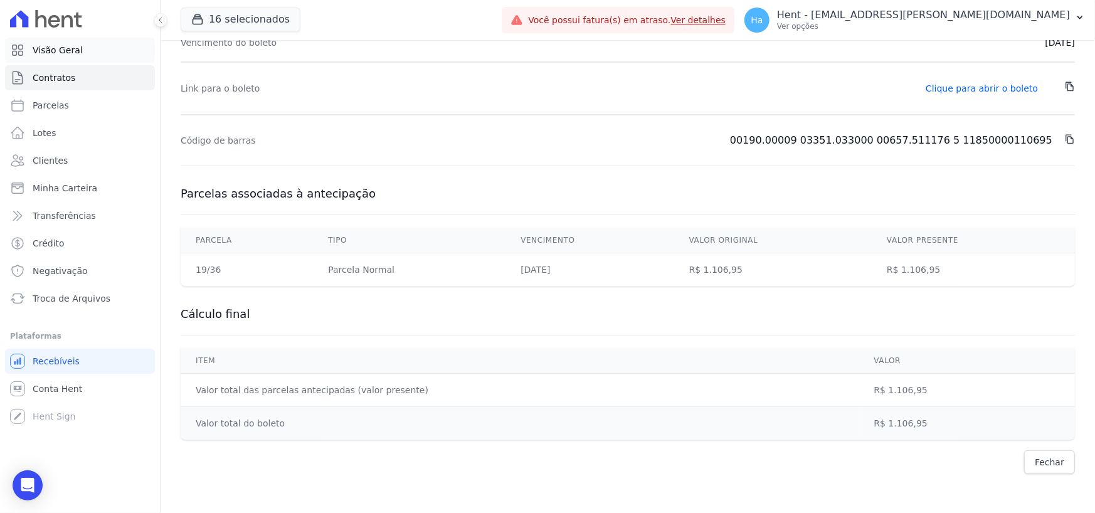
click at [10, 43] on icon at bounding box center [17, 50] width 15 height 15
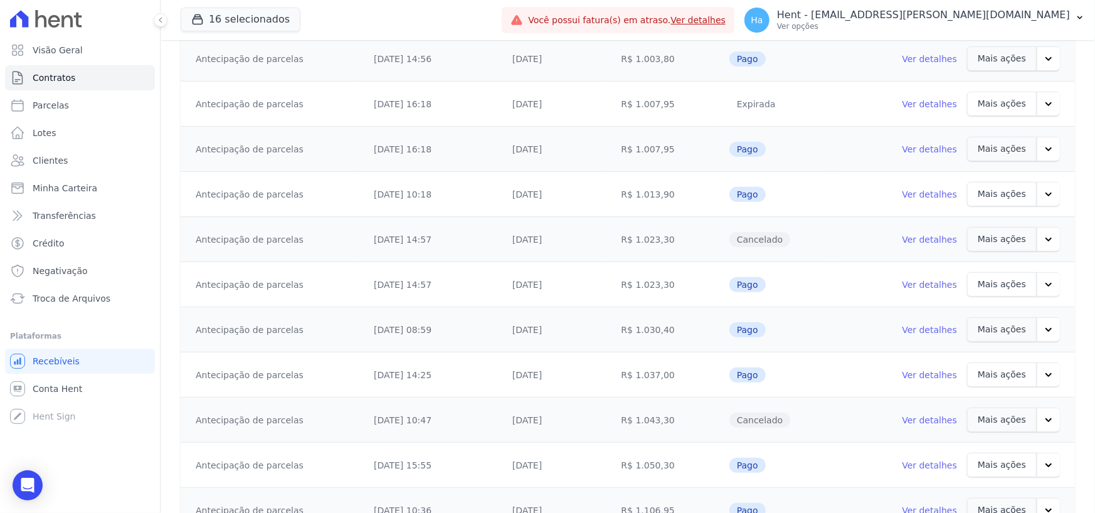
scroll to position [298, 0]
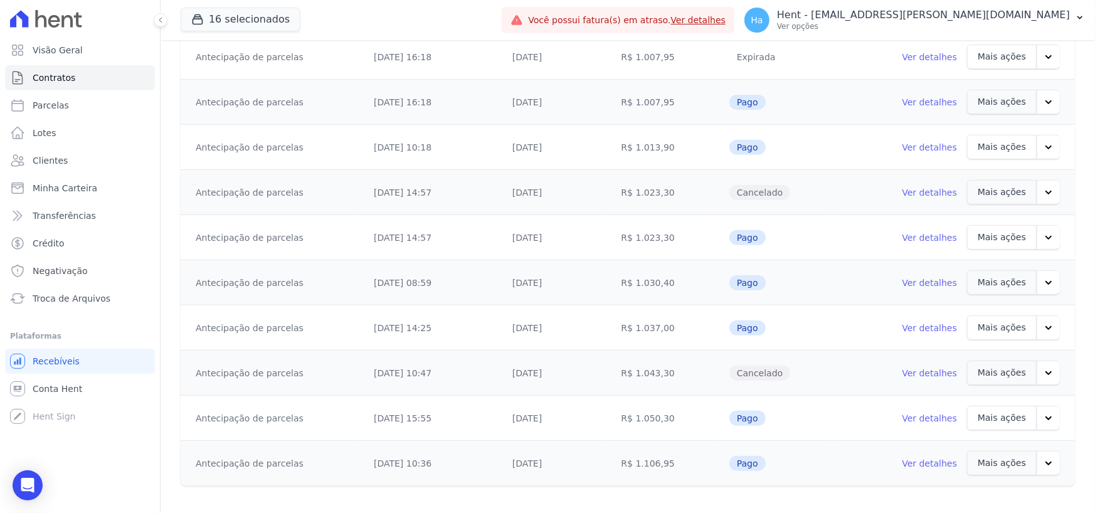
click at [918, 413] on link "Ver detalhes" at bounding box center [929, 418] width 55 height 13
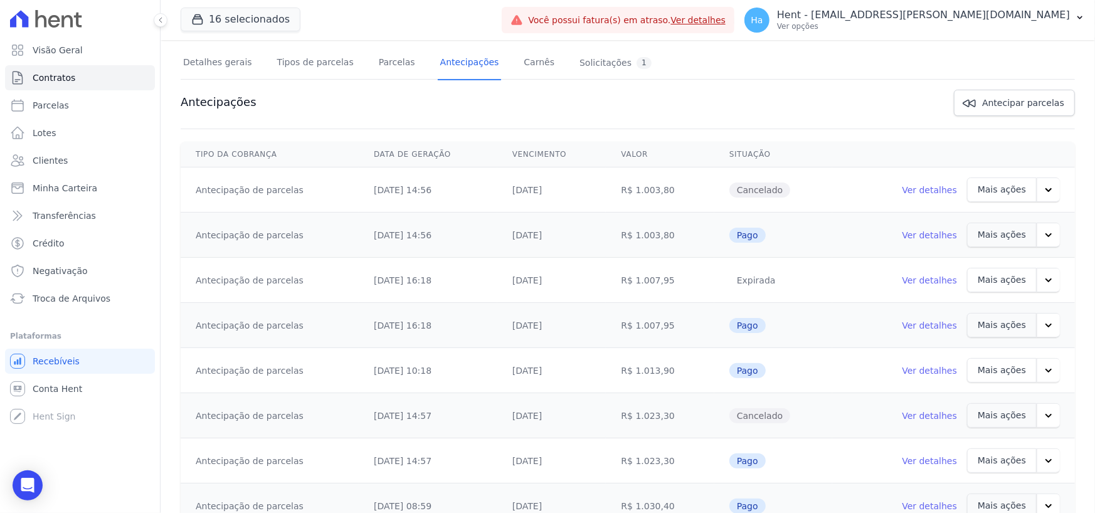
scroll to position [0, 0]
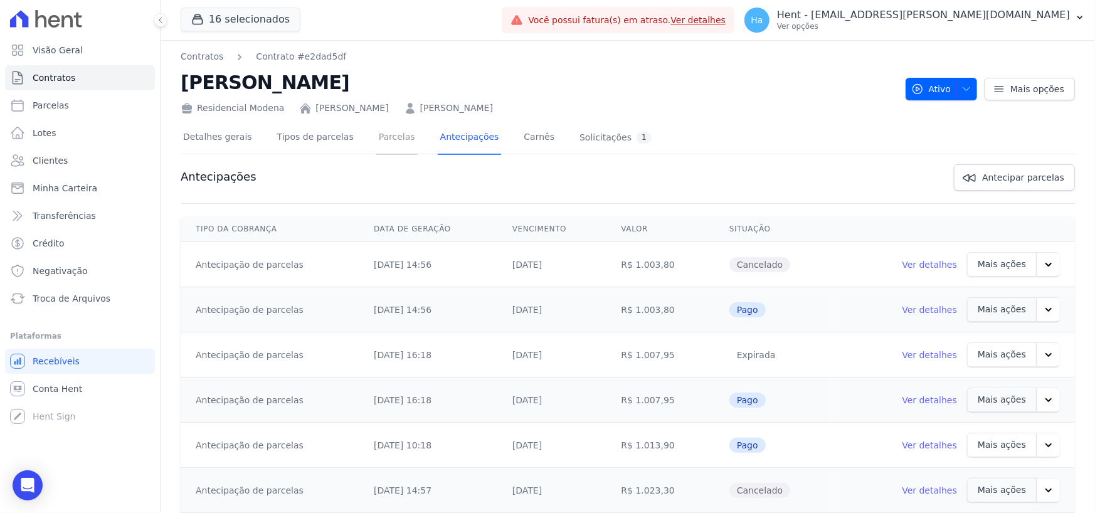
click at [390, 145] on link "Parcelas" at bounding box center [396, 138] width 41 height 33
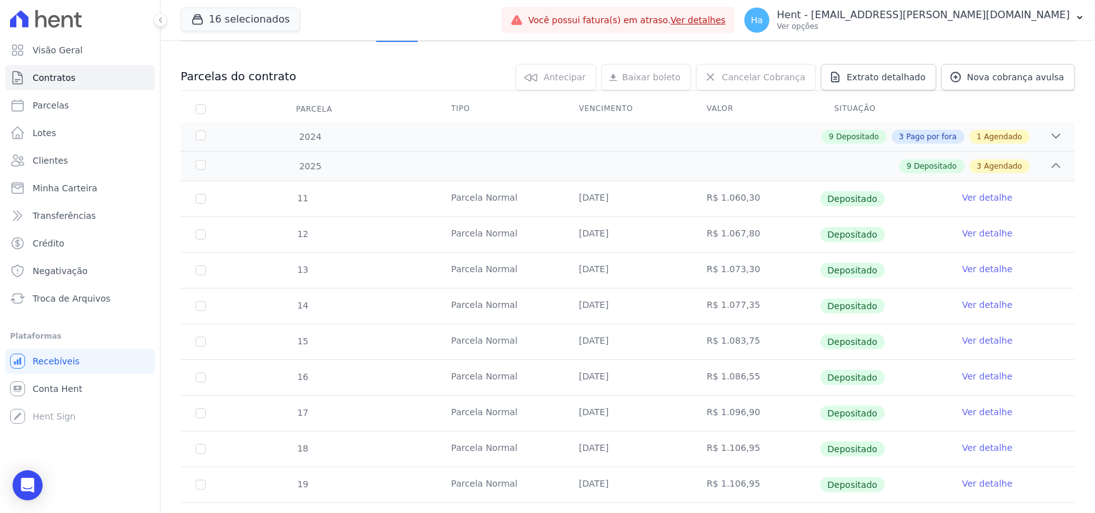
scroll to position [251, 0]
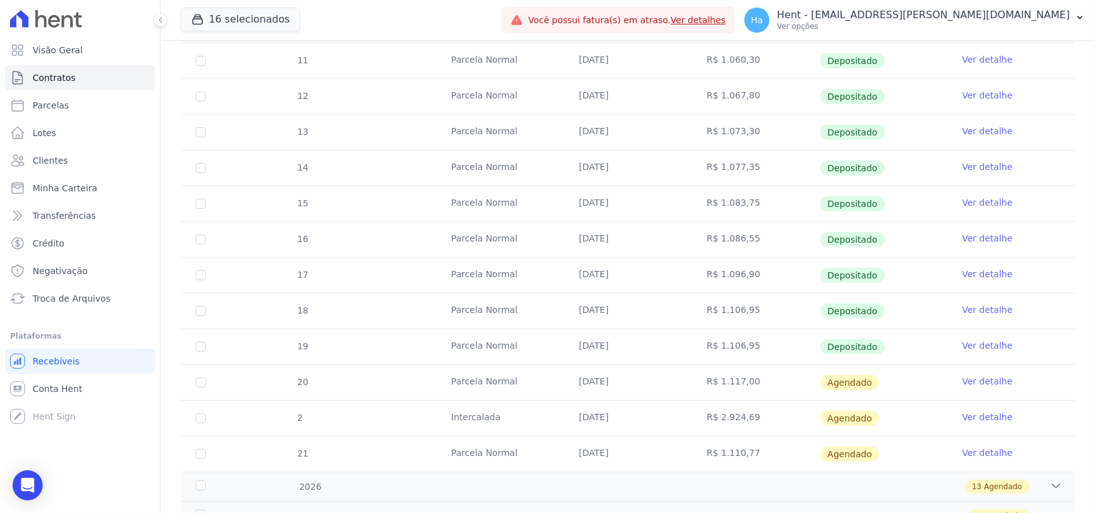
drag, startPoint x: 572, startPoint y: 273, endPoint x: 618, endPoint y: 272, distance: 46.4
click at [618, 269] on td "[DATE]" at bounding box center [628, 275] width 128 height 35
drag, startPoint x: 586, startPoint y: 307, endPoint x: 626, endPoint y: 307, distance: 40.1
click at [626, 307] on td "[DATE]" at bounding box center [628, 310] width 128 height 35
drag, startPoint x: 571, startPoint y: 342, endPoint x: 626, endPoint y: 338, distance: 55.3
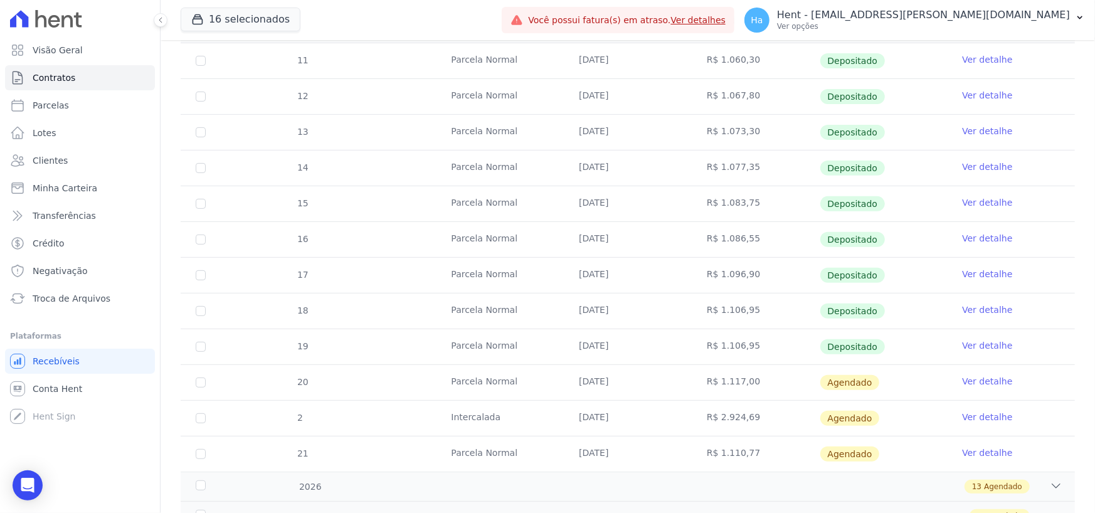
click at [626, 338] on td "[DATE]" at bounding box center [628, 346] width 128 height 35
drag, startPoint x: 571, startPoint y: 389, endPoint x: 632, endPoint y: 389, distance: 61.5
click at [632, 389] on td "[DATE]" at bounding box center [628, 382] width 128 height 35
click at [657, 386] on td "[DATE]" at bounding box center [628, 382] width 128 height 35
click at [642, 403] on td "[DATE]" at bounding box center [628, 418] width 128 height 35
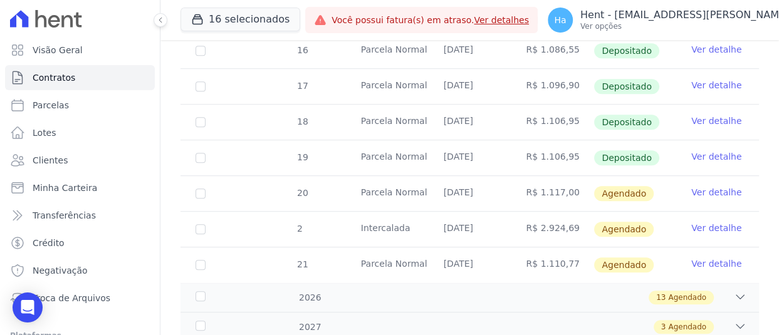
scroll to position [510, 0]
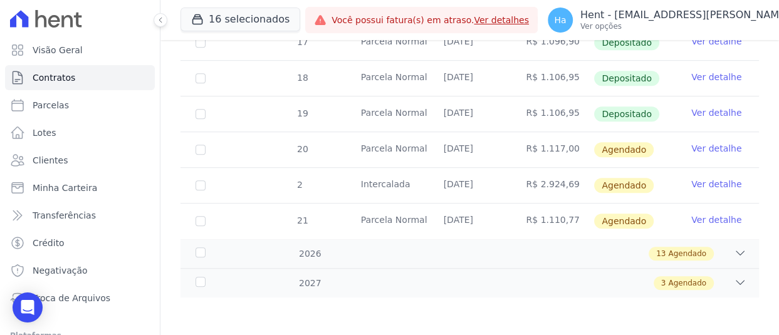
drag, startPoint x: 534, startPoint y: 151, endPoint x: 569, endPoint y: 150, distance: 35.7
click at [569, 150] on td "R$ 1.117,00" at bounding box center [552, 149] width 83 height 35
drag, startPoint x: 531, startPoint y: 223, endPoint x: 591, endPoint y: 224, distance: 59.6
click at [591, 224] on tr "21 [GEOGRAPHIC_DATA] [DATE] R$ 1.110,77 [GEOGRAPHIC_DATA] Ver detalhe" at bounding box center [470, 221] width 579 height 36
copy tr "1.110,77"
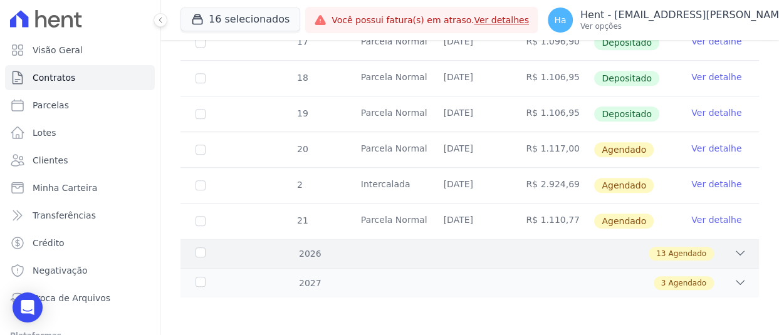
click at [658, 255] on span "13" at bounding box center [660, 253] width 9 height 11
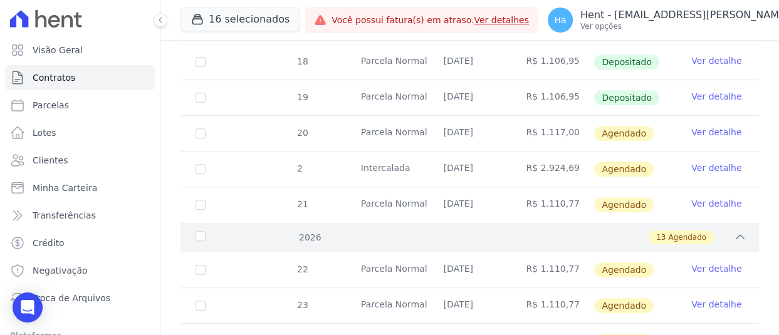
scroll to position [635, 0]
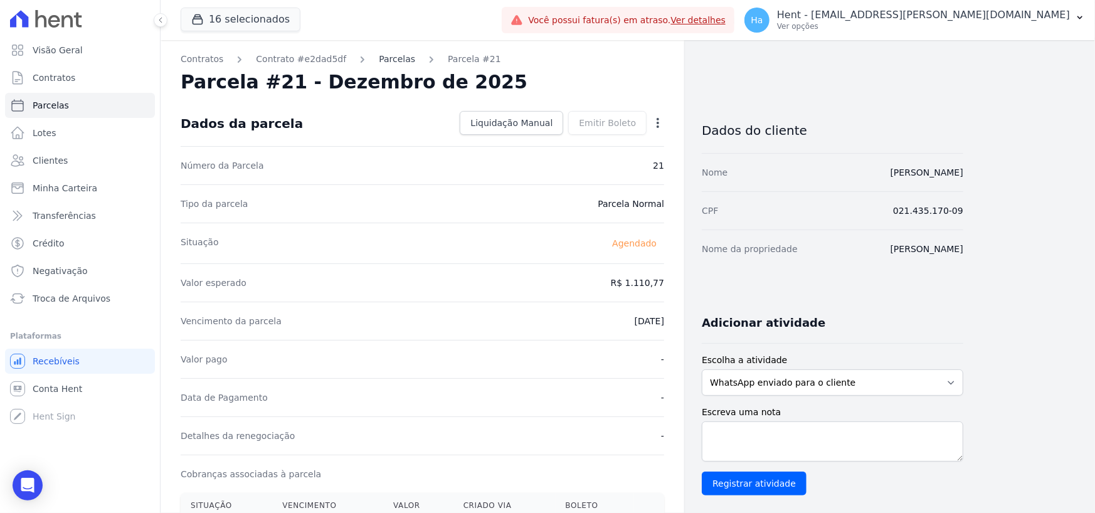
click at [379, 56] on link "Parcelas" at bounding box center [397, 59] width 36 height 13
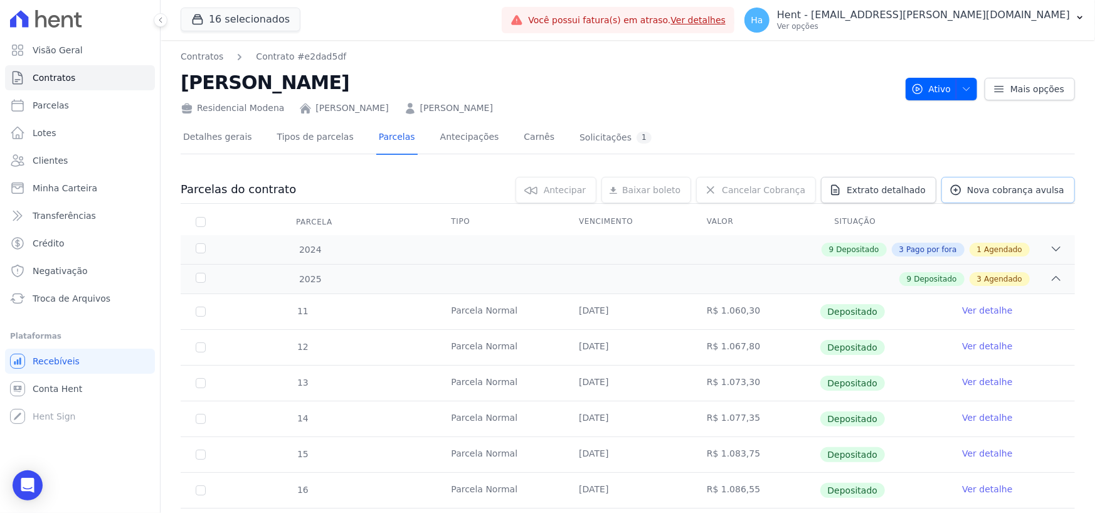
click at [1016, 187] on span "Nova cobrança avulsa" at bounding box center [1015, 190] width 97 height 13
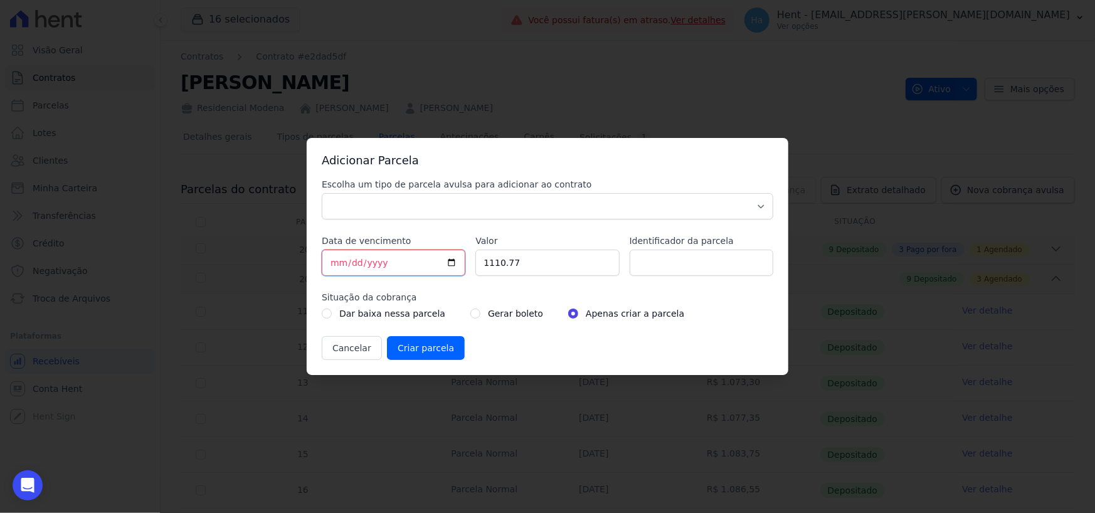
click at [333, 267] on input "[DATE]" at bounding box center [394, 263] width 144 height 26
type input "2025-10-10"
click at [552, 265] on input "1110.77" at bounding box center [547, 263] width 144 height 26
click at [746, 308] on div "Dar baixa nessa parcela Gerar boleto Apenas criar a parcela" at bounding box center [547, 313] width 451 height 15
click at [378, 193] on select "Parcela Normal Sinal Caução Intercalada Chaves Pré Chaves Pós Chaves Taxas Quit…" at bounding box center [547, 206] width 451 height 26
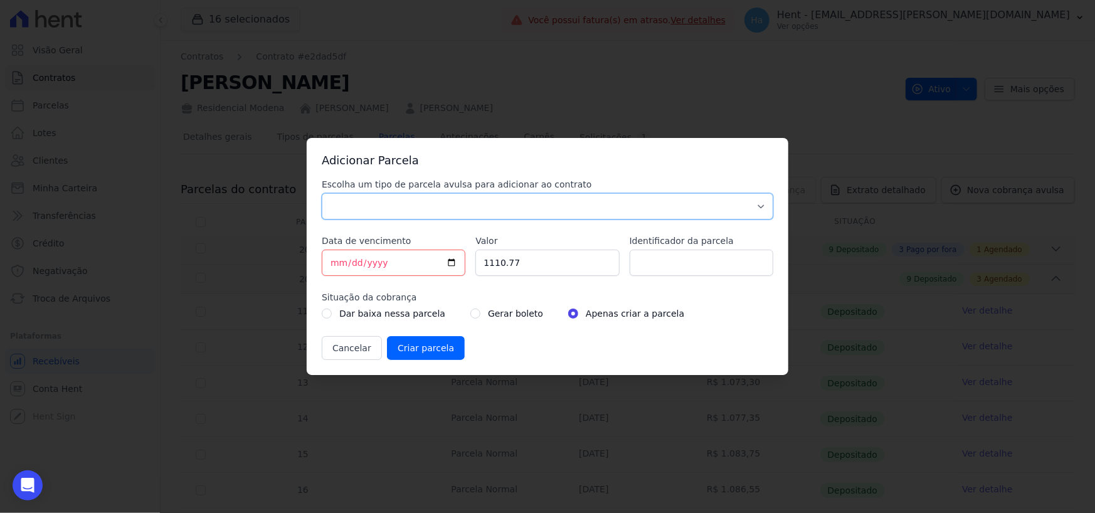
click at [378, 199] on select "Parcela Normal Sinal Caução Intercalada Chaves Pré Chaves Pós Chaves Taxas Quit…" at bounding box center [547, 206] width 451 height 26
click at [377, 213] on select "Parcela Normal Sinal Caução Intercalada Chaves Pré Chaves Pós Chaves Taxas Quit…" at bounding box center [547, 206] width 451 height 26
select select "standard"
click at [322, 193] on select "Parcela Normal Sinal Caução Intercalada Chaves Pré Chaves Pós Chaves Taxas Quit…" at bounding box center [547, 206] width 451 height 26
click at [406, 349] on input "Criar parcela" at bounding box center [426, 348] width 78 height 24
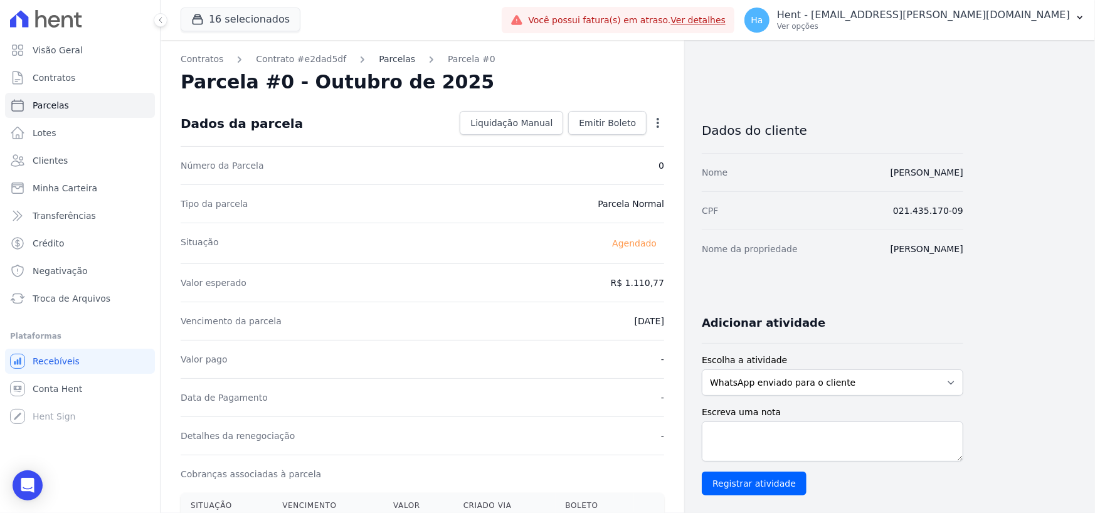
click at [382, 58] on link "Parcelas" at bounding box center [397, 59] width 36 height 13
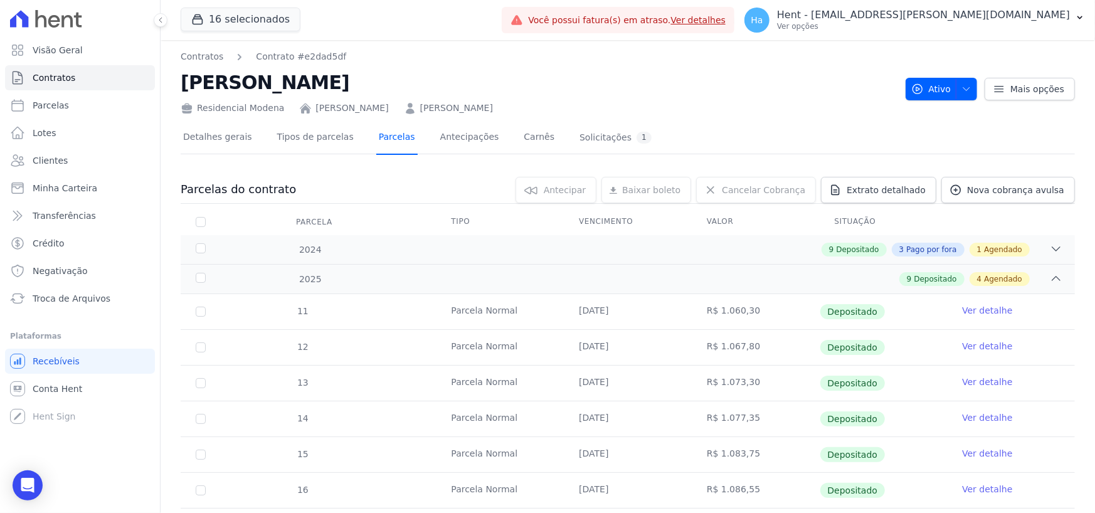
click at [376, 132] on link "Parcelas" at bounding box center [396, 138] width 41 height 33
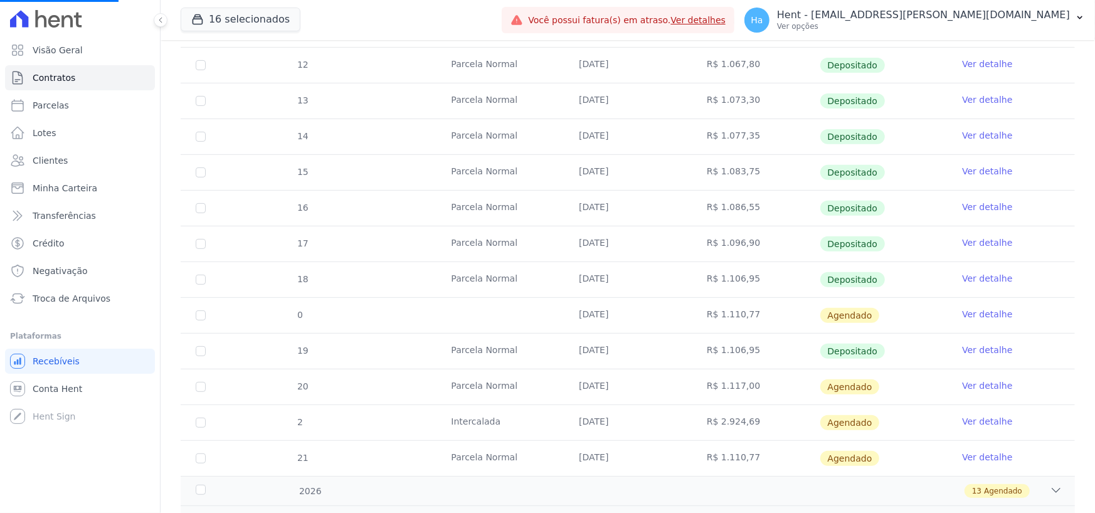
scroll to position [339, 0]
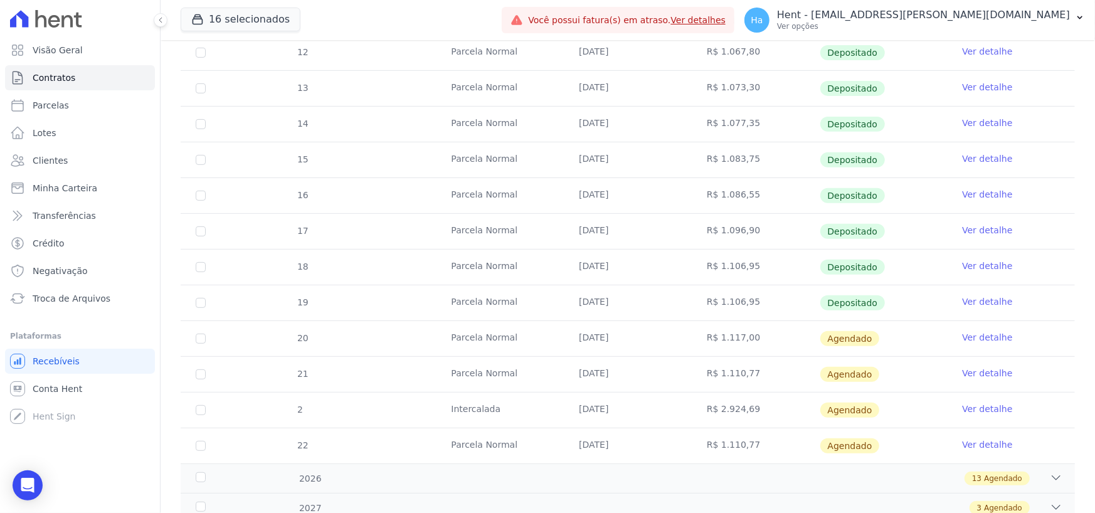
scroll to position [314, 0]
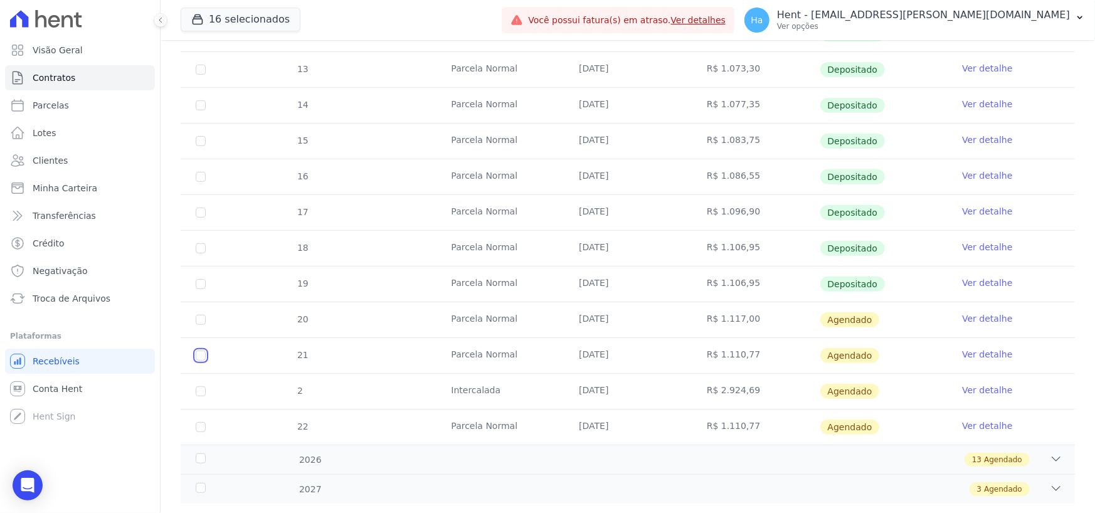
click at [203, 356] on input "checkbox" at bounding box center [201, 355] width 10 height 10
checkbox input "true"
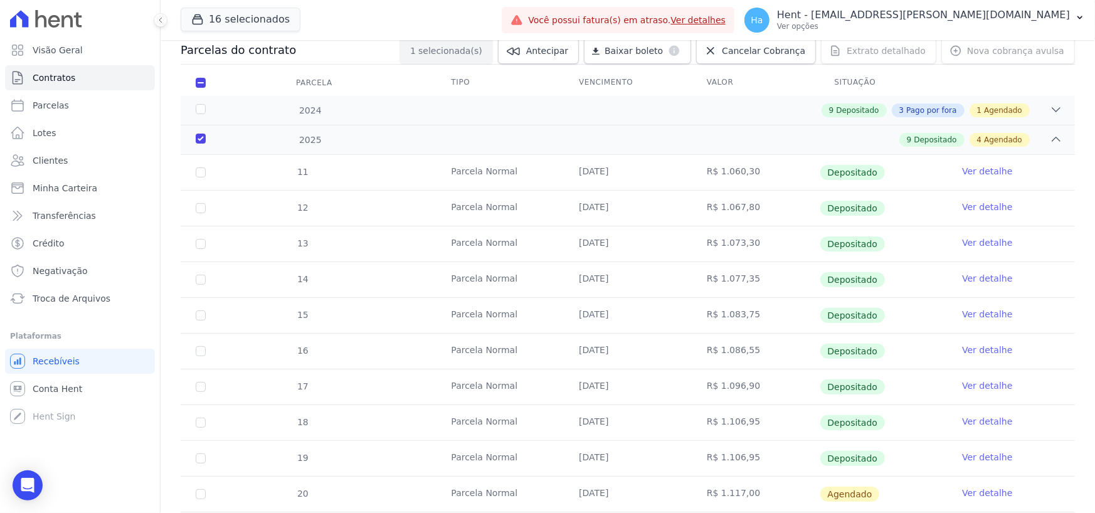
scroll to position [0, 0]
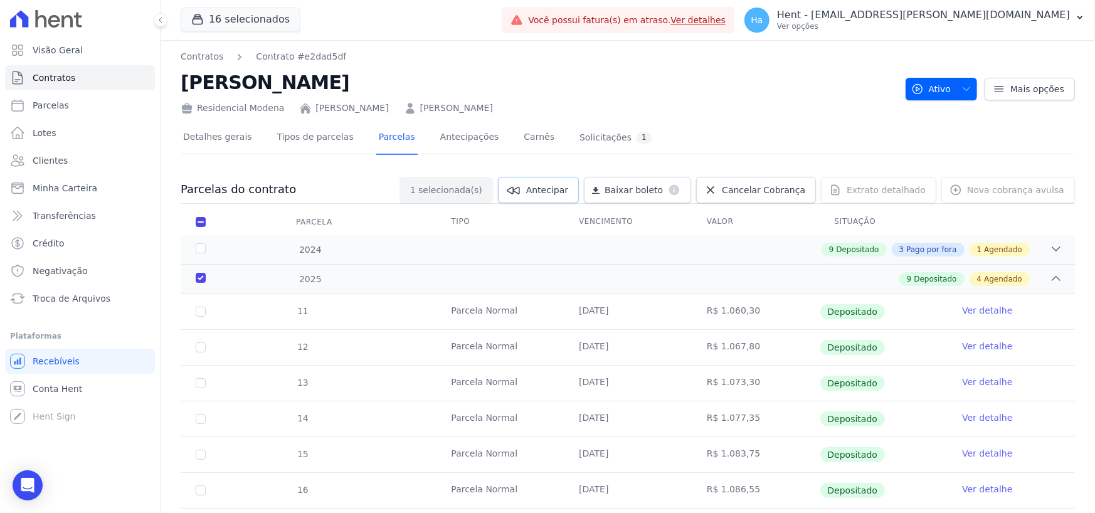
click at [566, 189] on span "Antecipar" at bounding box center [547, 190] width 42 height 13
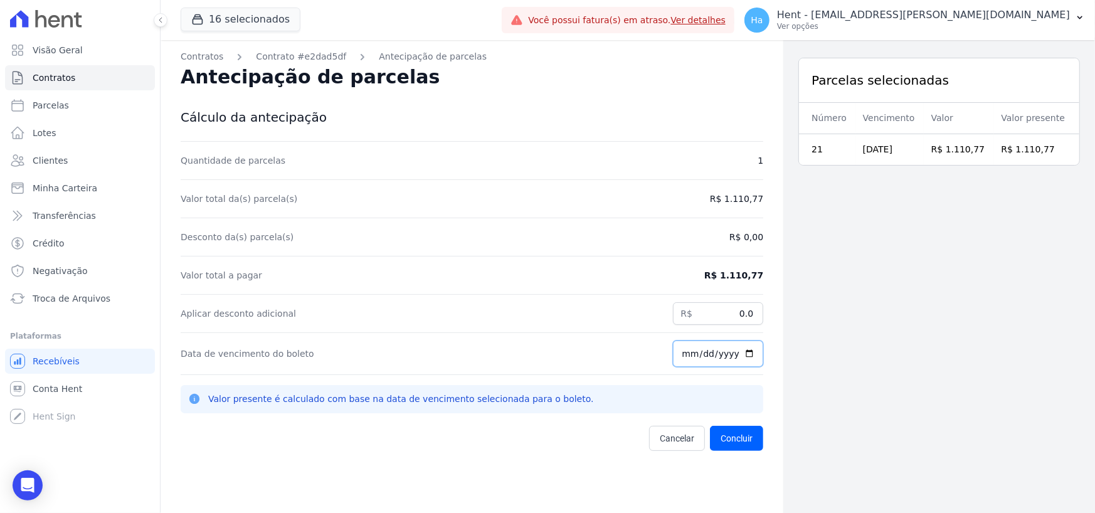
click at [678, 354] on input "[DATE]" at bounding box center [718, 353] width 90 height 26
type input "2025-10-10"
click at [730, 436] on button "Concluir" at bounding box center [736, 438] width 53 height 25
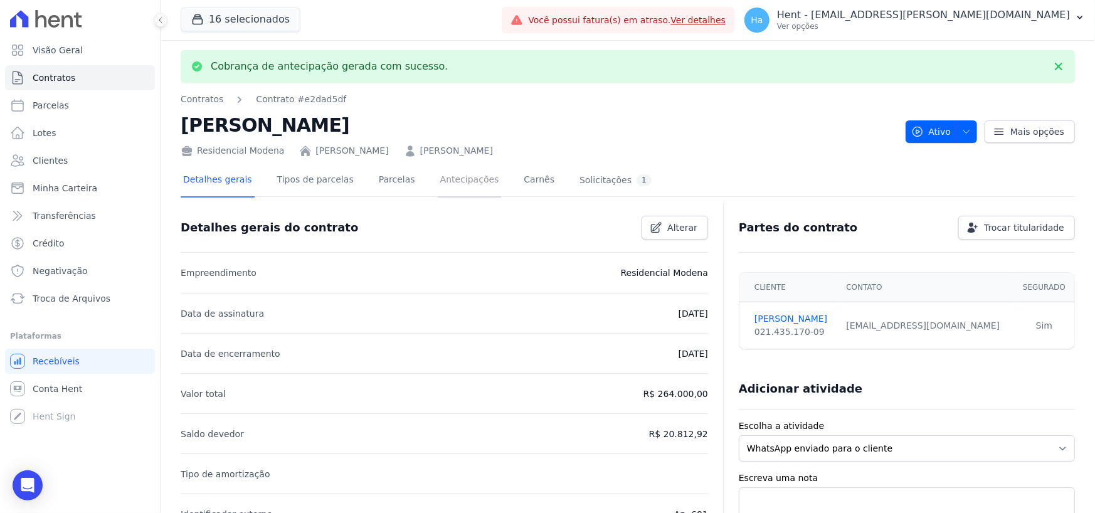
click at [460, 178] on link "Antecipações" at bounding box center [470, 180] width 64 height 33
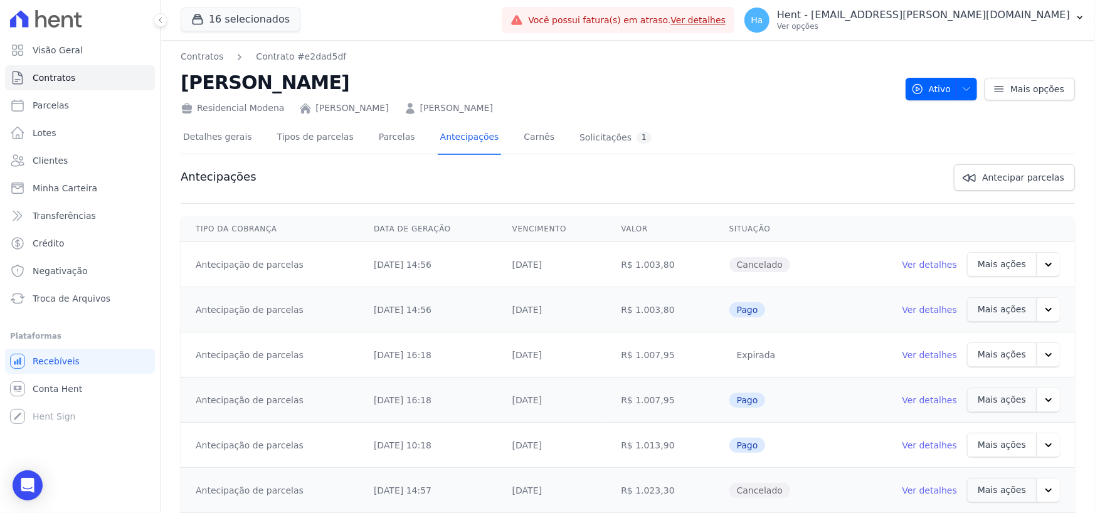
scroll to position [343, 0]
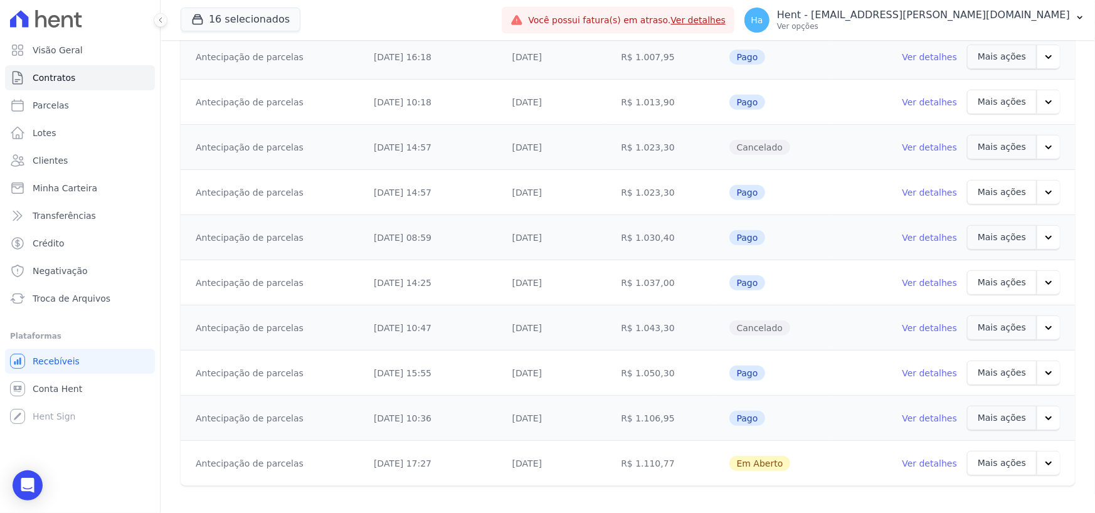
click at [940, 460] on link "Ver detalhes" at bounding box center [929, 463] width 55 height 13
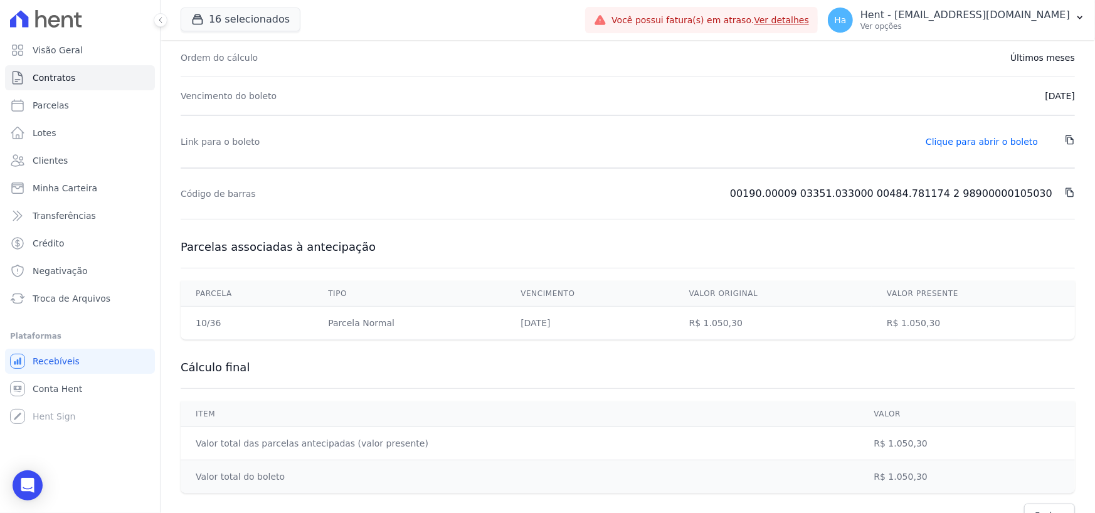
scroll to position [285, 0]
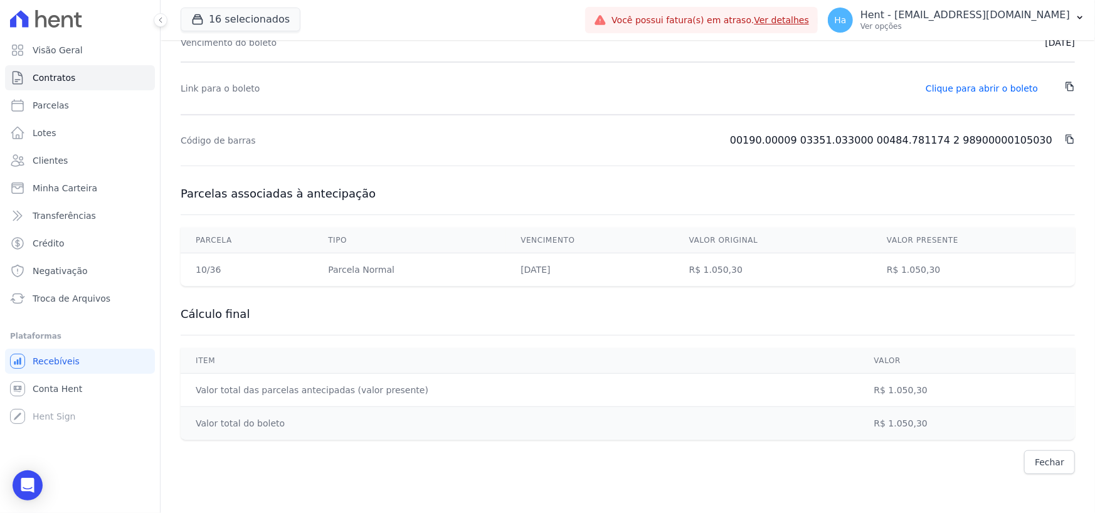
drag, startPoint x: 502, startPoint y: 278, endPoint x: 598, endPoint y: 278, distance: 95.9
click at [598, 278] on td "[DATE]" at bounding box center [589, 269] width 168 height 33
